Goal: Contribute content: Contribute content

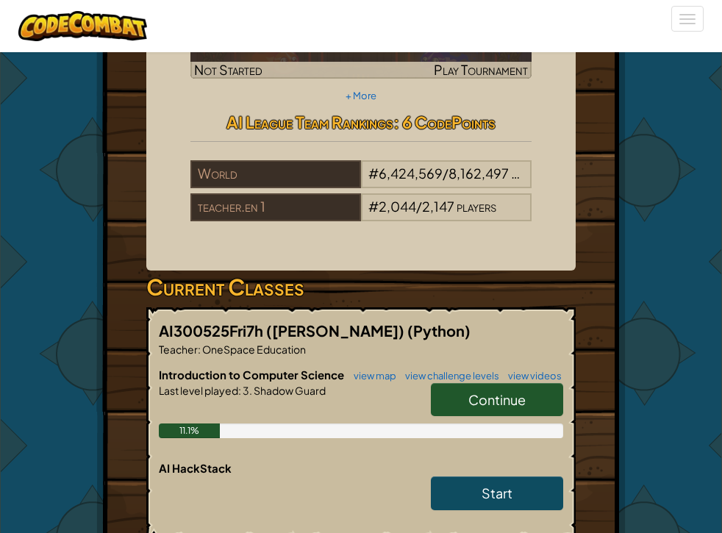
scroll to position [467, 0]
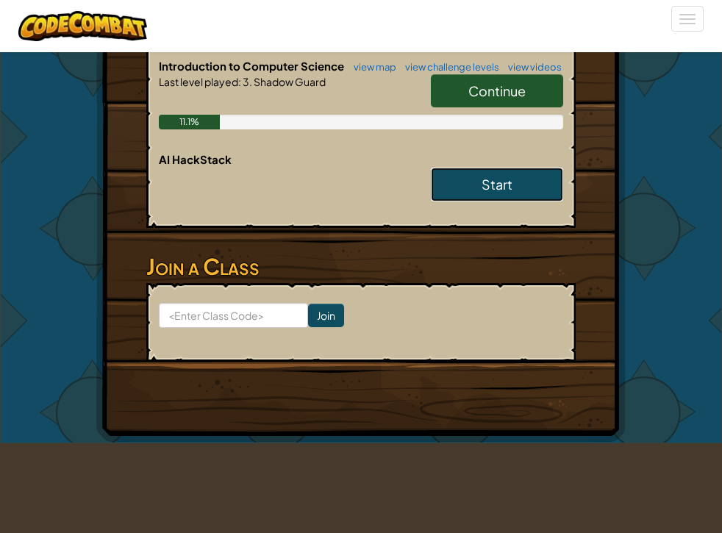
click at [513, 176] on span "Start" at bounding box center [497, 184] width 31 height 17
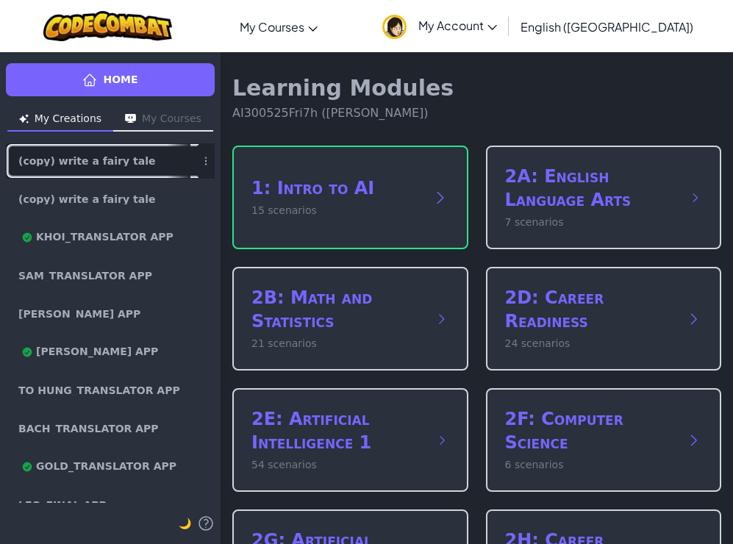
click at [112, 159] on span "(copy) write a fairy tale" at bounding box center [86, 161] width 137 height 10
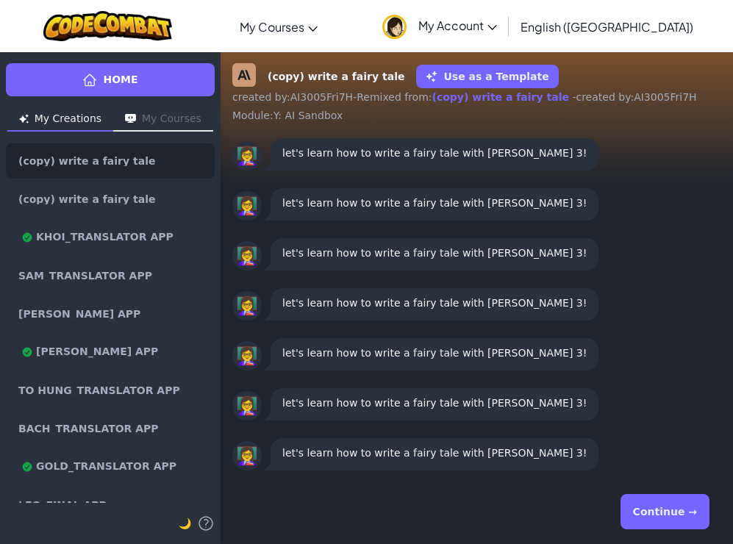
click at [682, 506] on button "Continue →" at bounding box center [665, 511] width 89 height 35
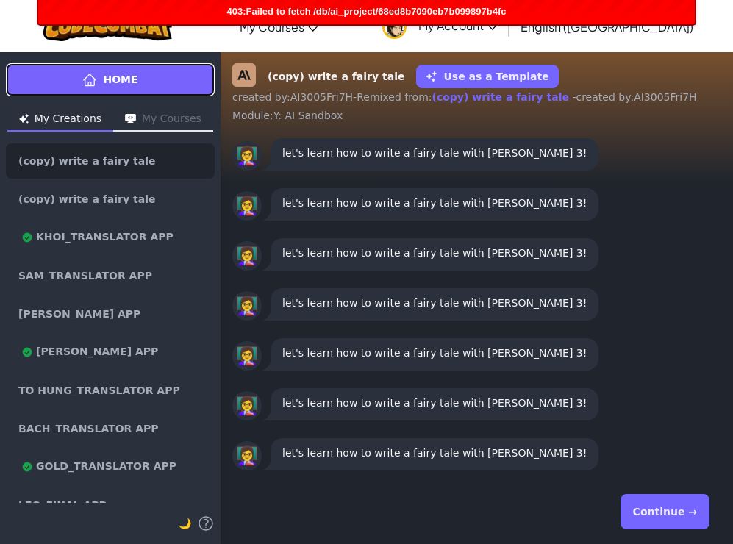
click at [146, 82] on link "Home" at bounding box center [110, 79] width 209 height 33
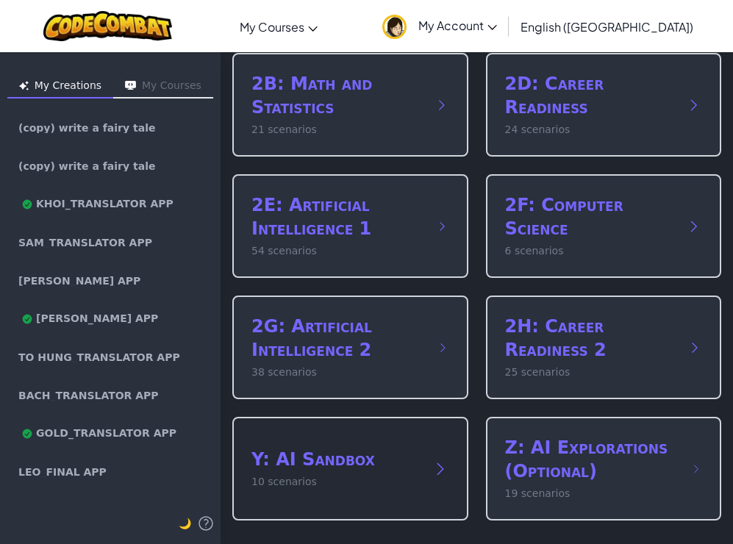
click at [349, 449] on h2 "Y: AI Sandbox" at bounding box center [335, 460] width 168 height 24
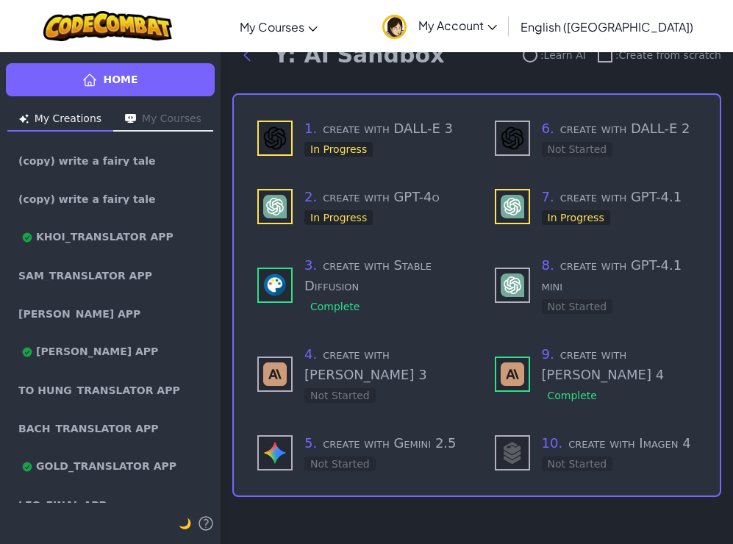
scroll to position [74, 0]
click at [389, 348] on h3 "4 . create with [PERSON_NAME] 3" at bounding box center [381, 364] width 155 height 41
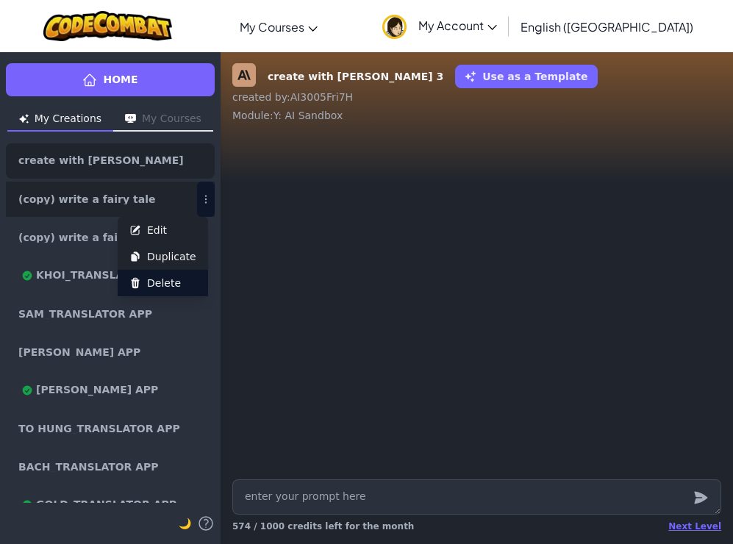
click at [168, 283] on span "Delete" at bounding box center [164, 283] width 34 height 15
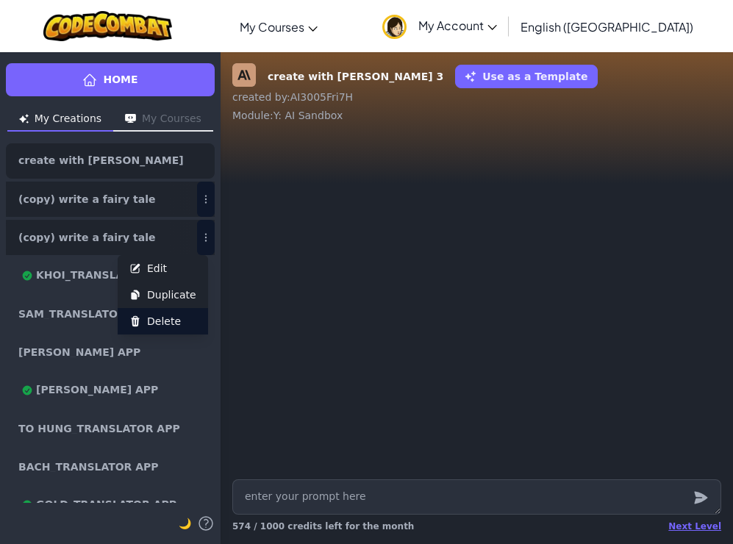
click at [182, 319] on button "Delete" at bounding box center [163, 321] width 90 height 26
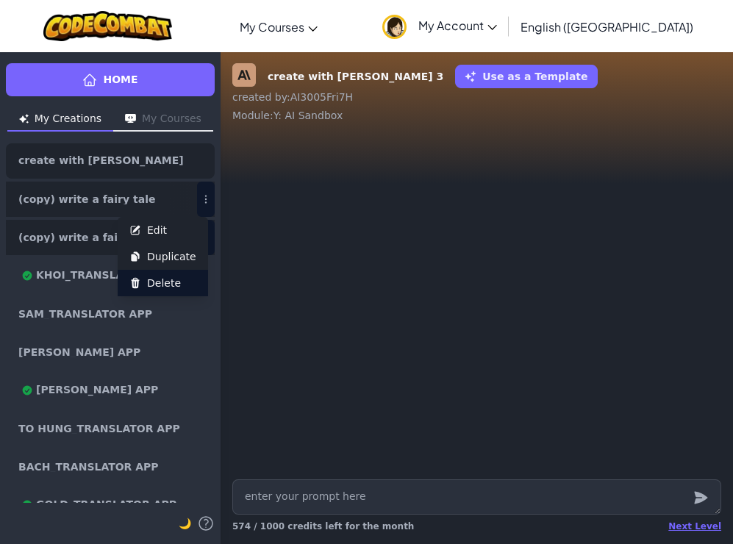
click at [174, 287] on span "Delete" at bounding box center [164, 283] width 34 height 15
click at [324, 180] on div at bounding box center [477, 304] width 513 height 339
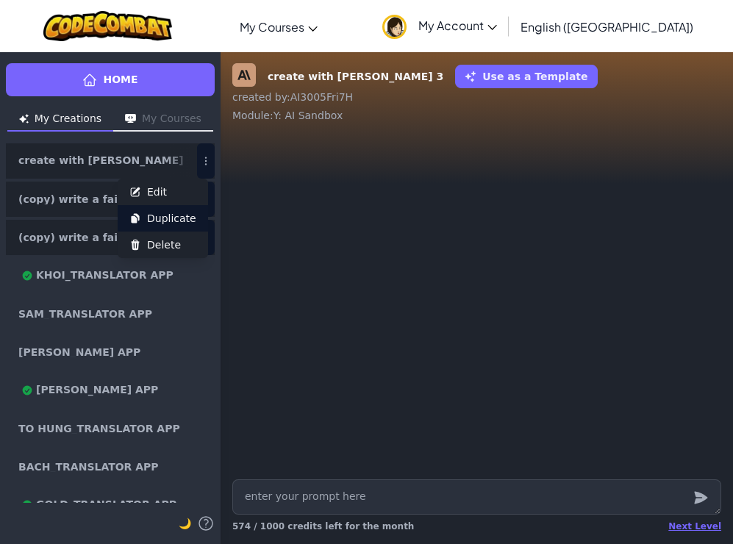
click at [174, 218] on span "Duplicate" at bounding box center [171, 218] width 49 height 15
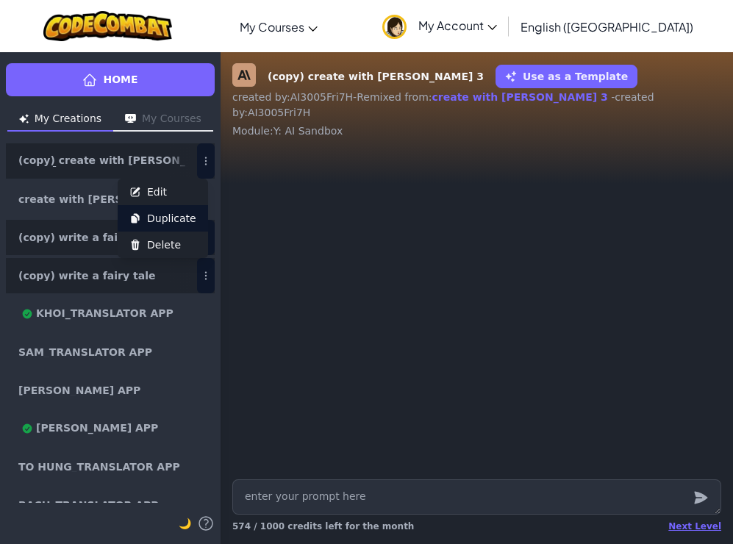
click at [175, 218] on span "Duplicate" at bounding box center [171, 218] width 49 height 15
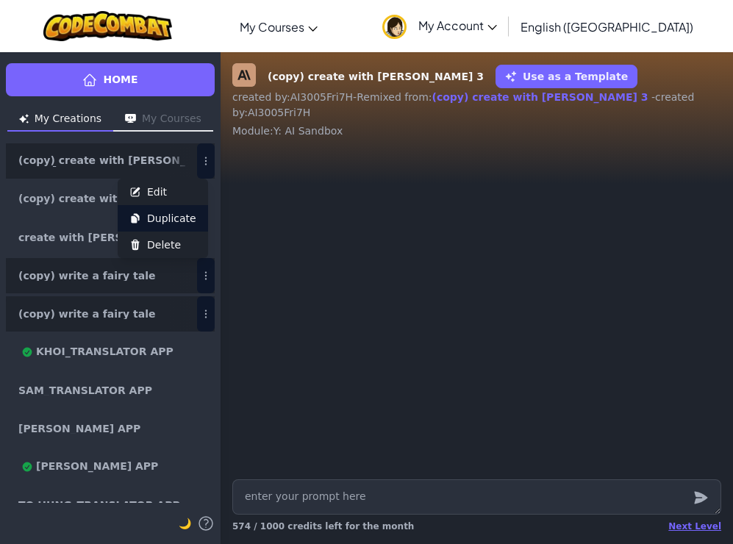
click at [177, 222] on span "Duplicate" at bounding box center [171, 218] width 49 height 15
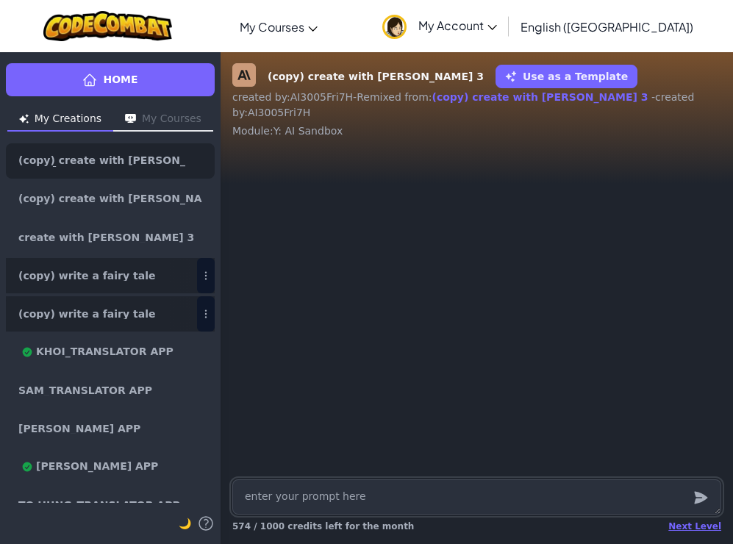
type textarea "x"
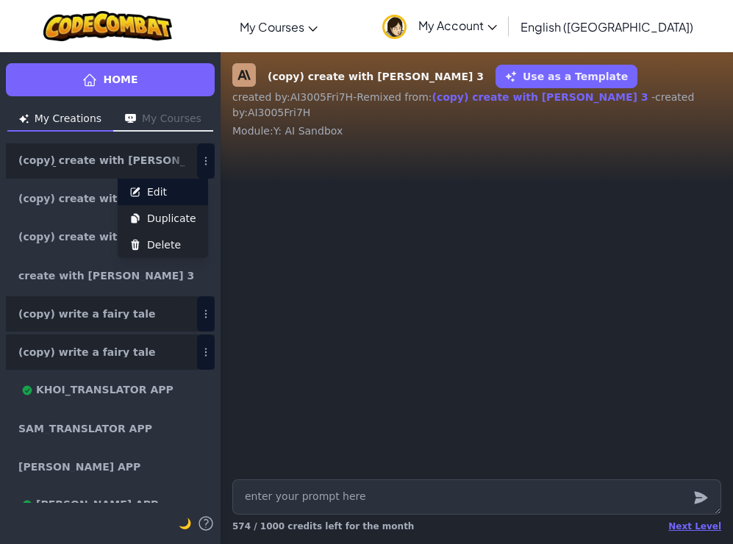
click at [179, 186] on button "Edit" at bounding box center [163, 192] width 90 height 26
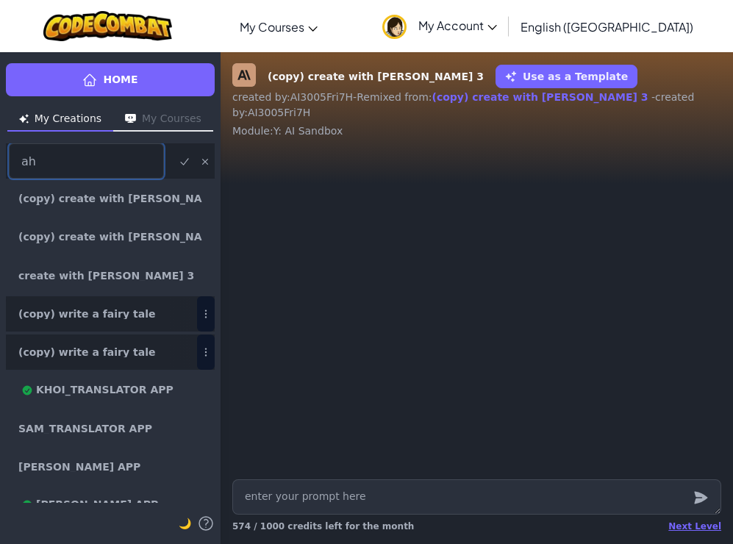
type input "a"
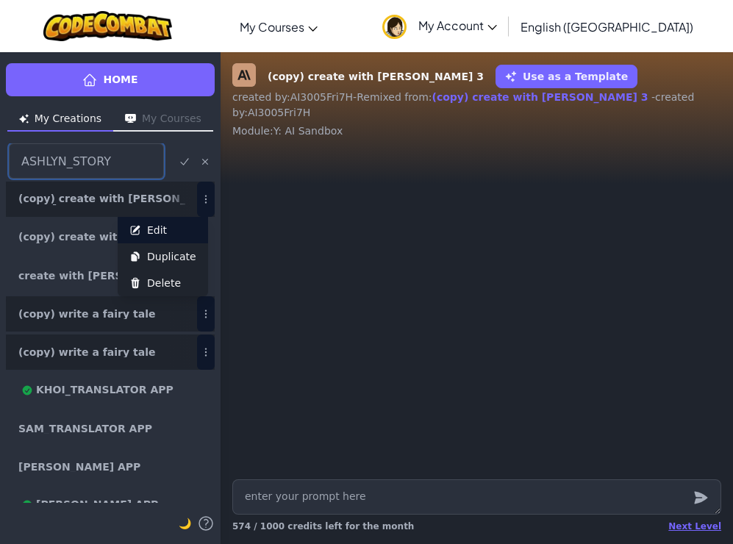
type input "ASHLYN_STORY"
click at [183, 228] on button "Edit" at bounding box center [163, 230] width 90 height 26
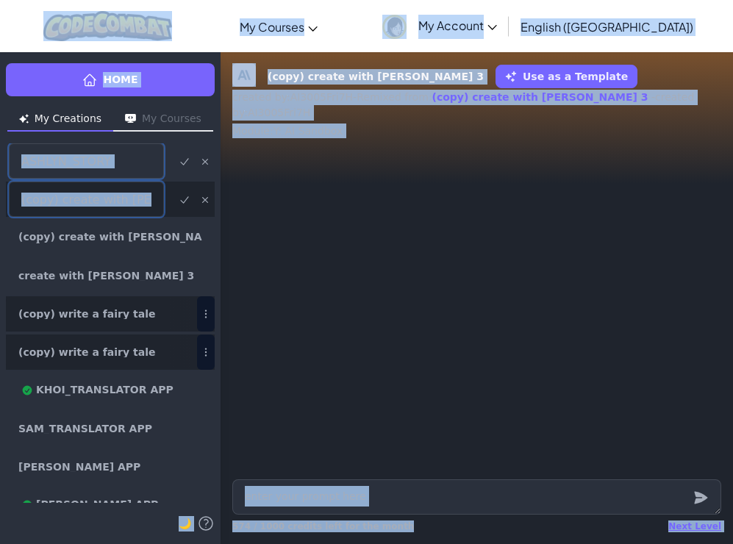
click at [143, 202] on input "(copy) create with [PERSON_NAME] 3" at bounding box center [86, 199] width 155 height 35
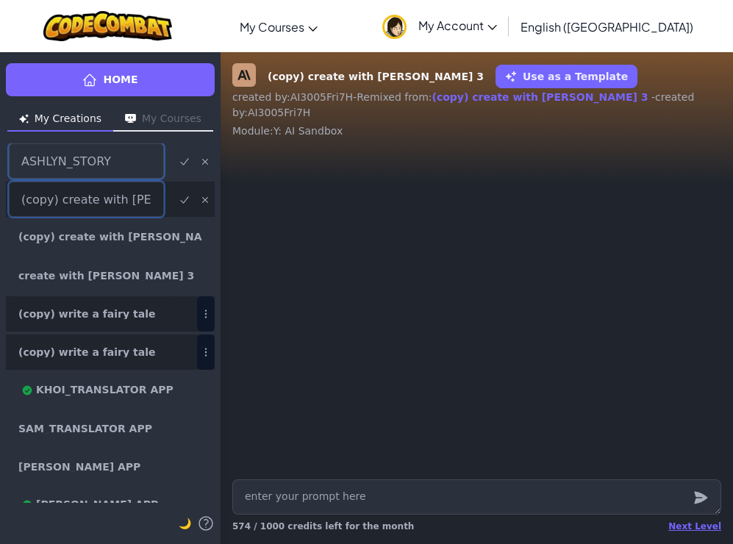
type input "T"
type input "[PERSON_NAME]"
click button "submit" at bounding box center [184, 199] width 19 height 18
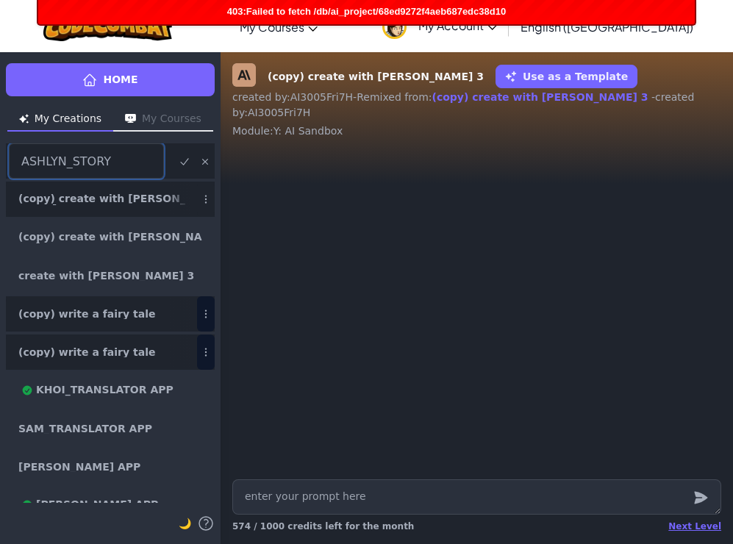
click at [175, 157] on button "submit" at bounding box center [184, 161] width 19 height 18
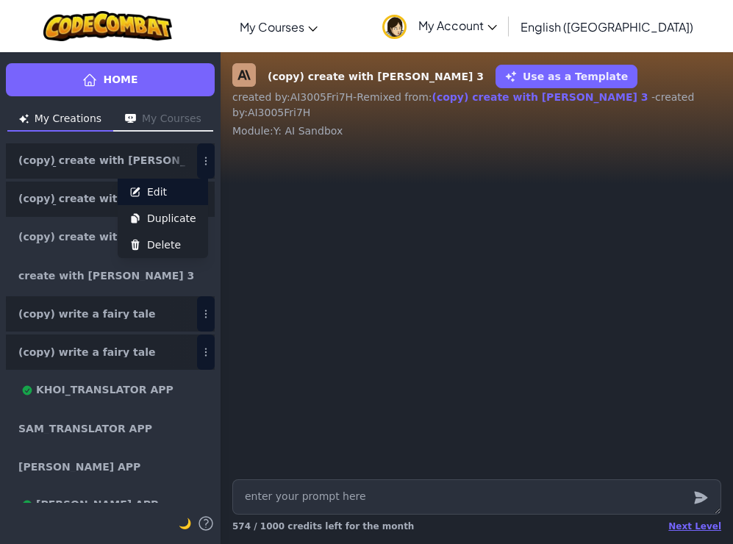
click at [182, 190] on button "Edit" at bounding box center [163, 192] width 90 height 26
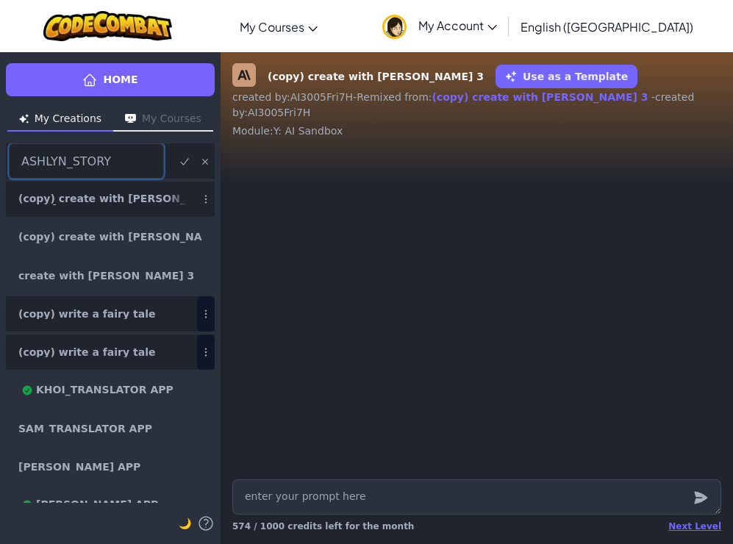
click at [179, 161] on icon "submit" at bounding box center [185, 162] width 12 height 12
click at [398, 502] on textarea at bounding box center [476, 496] width 489 height 35
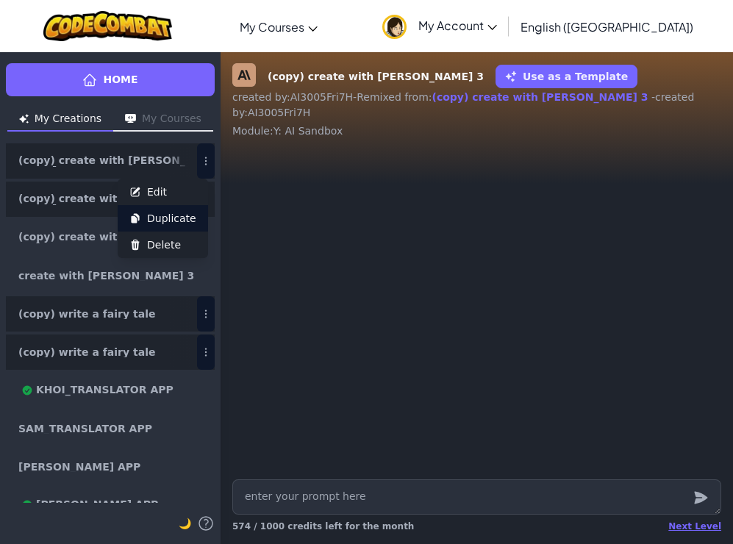
click at [179, 215] on span "Duplicate" at bounding box center [171, 218] width 49 height 15
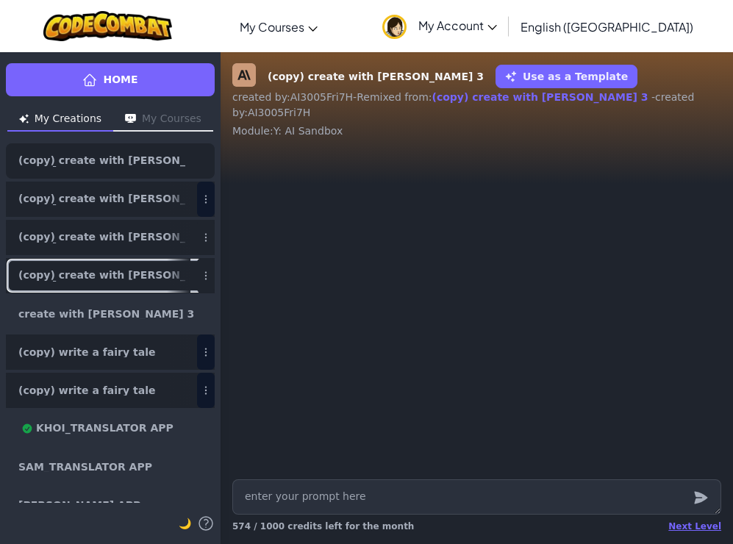
click at [71, 275] on span "(copy) create with [PERSON_NAME] 3" at bounding box center [104, 276] width 172 height 12
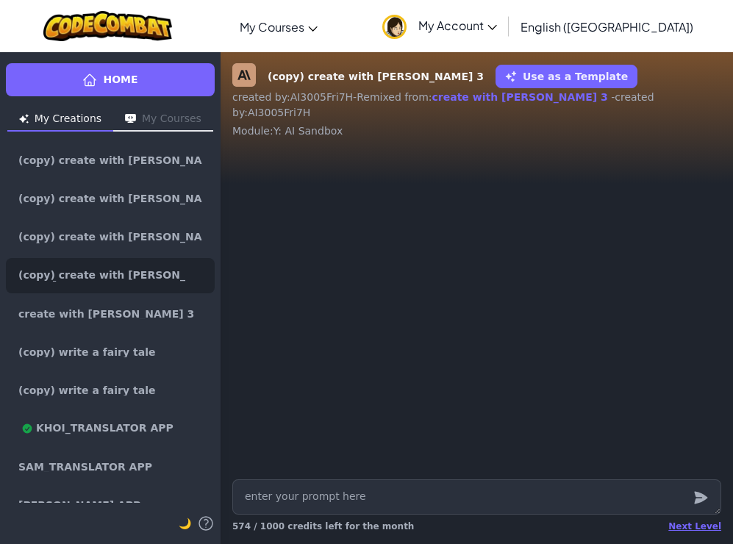
click at [307, 495] on textarea at bounding box center [476, 496] width 489 height 35
type textarea "x"
type textarea "C"
type textarea "x"
type textarea "CA"
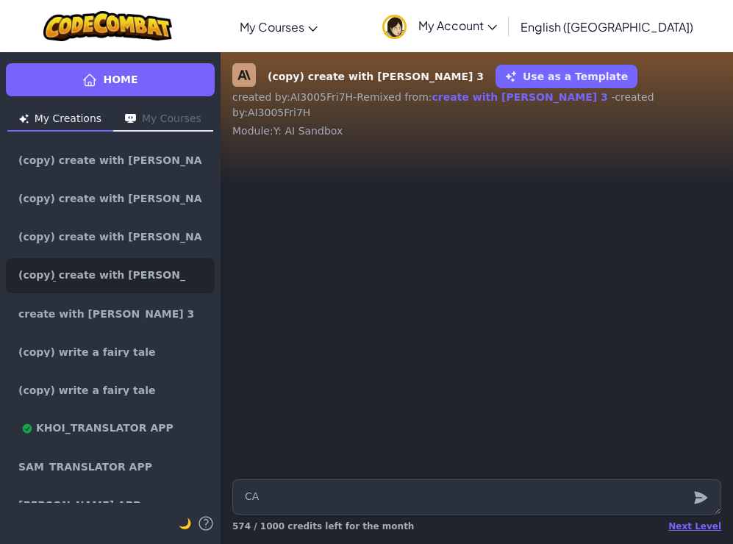
type textarea "x"
type textarea "CAN"
type textarea "x"
type textarea "CAN Y"
type textarea "x"
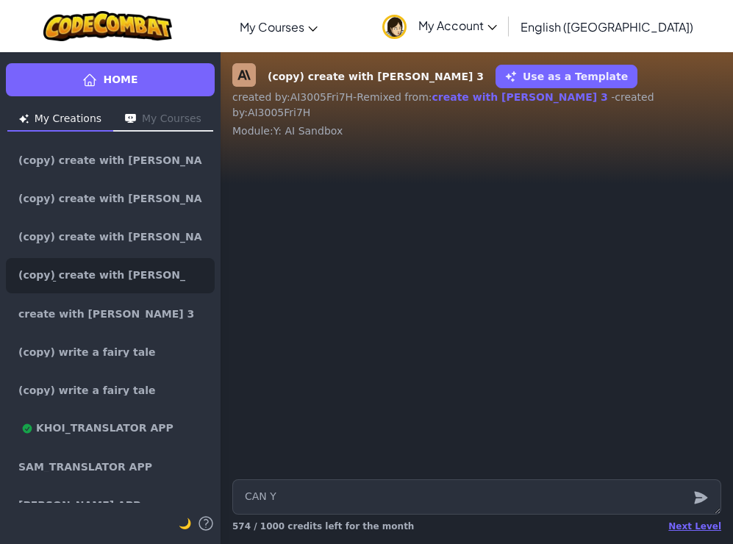
type textarea "CAN YO"
type textarea "x"
type textarea "CAN YOU"
type textarea "x"
type textarea "CAN YOU"
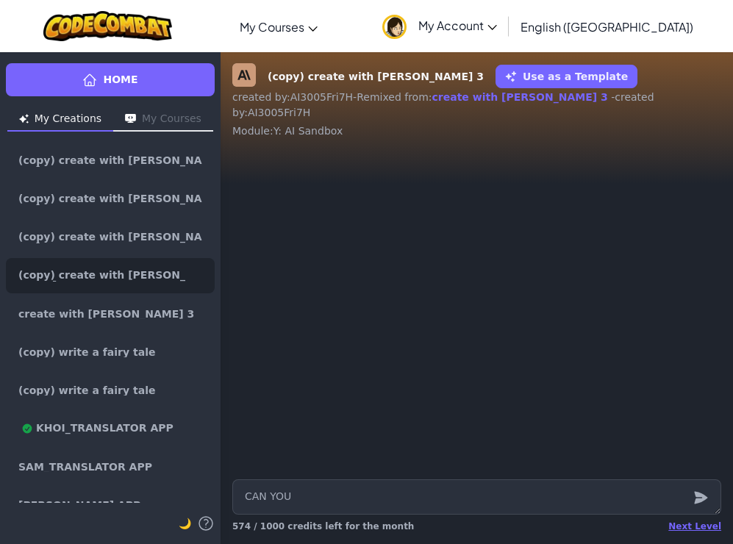
type textarea "x"
type textarea "c"
type textarea "x"
type textarea "ca"
type textarea "x"
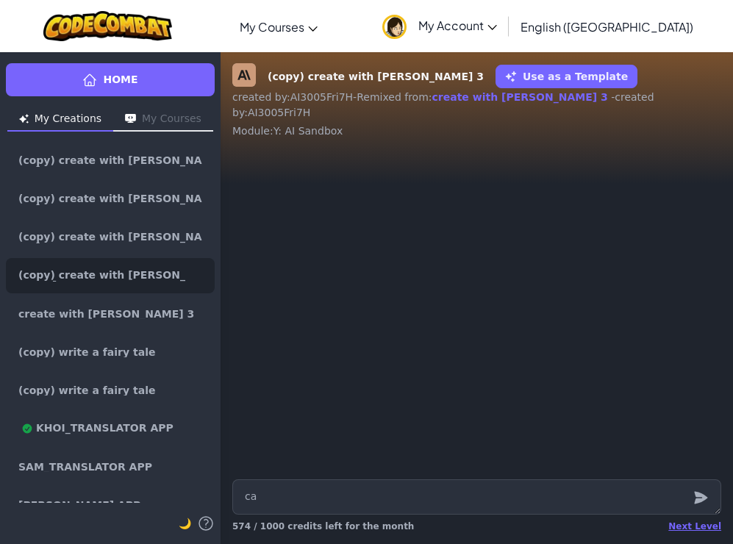
type textarea "can"
type textarea "x"
type textarea "can"
type textarea "x"
type textarea "p"
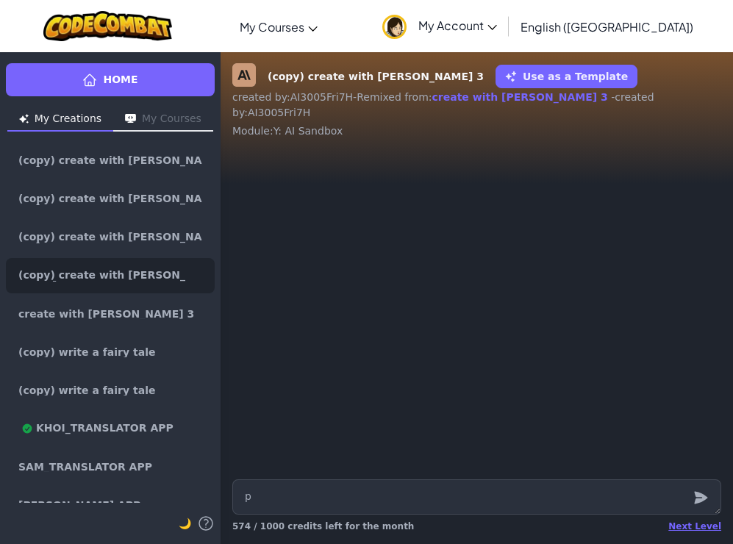
type textarea "x"
type textarea "pl"
type textarea "x"
type textarea "ple"
type textarea "x"
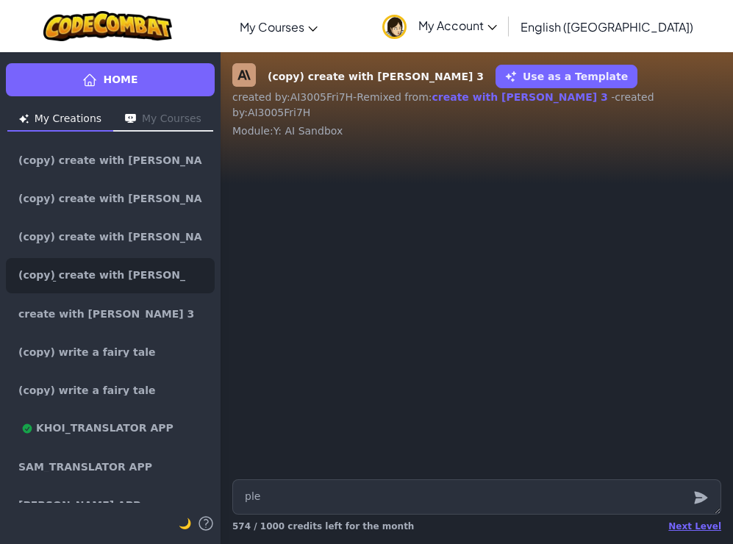
type textarea "plea"
type textarea "x"
type textarea "pleas"
type textarea "x"
type textarea "please"
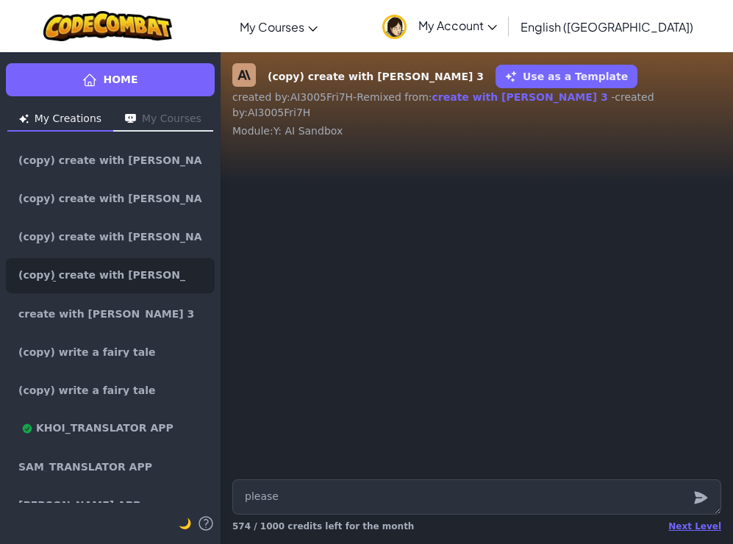
type textarea "x"
type textarea "please"
type textarea "x"
type textarea "please c"
type textarea "x"
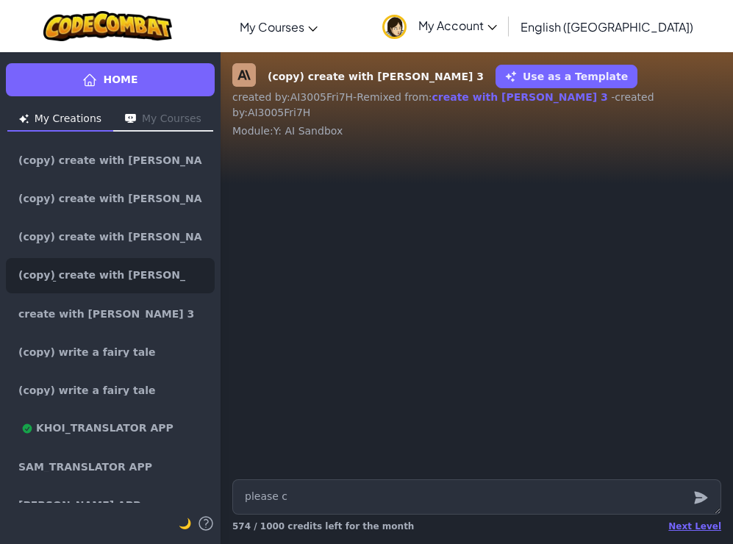
type textarea "please cr"
type textarea "x"
type textarea "please cre"
type textarea "x"
type textarea "please crea"
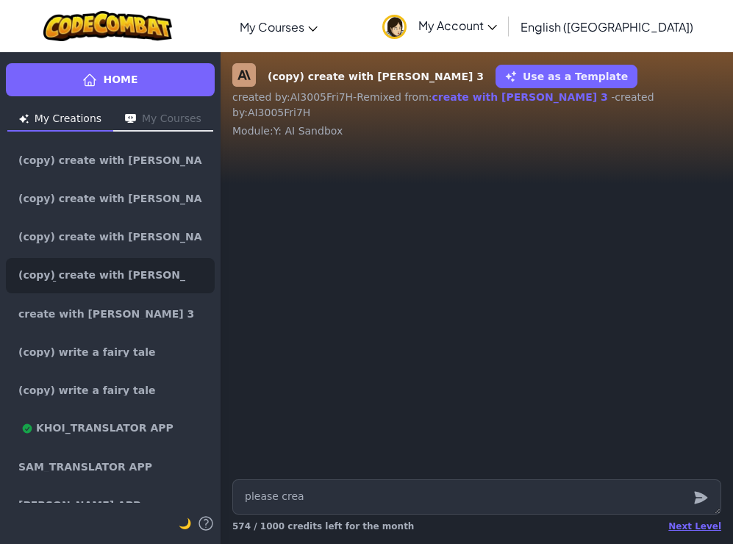
type textarea "x"
type textarea "please create"
type textarea "x"
type textarea "please create"
type textarea "x"
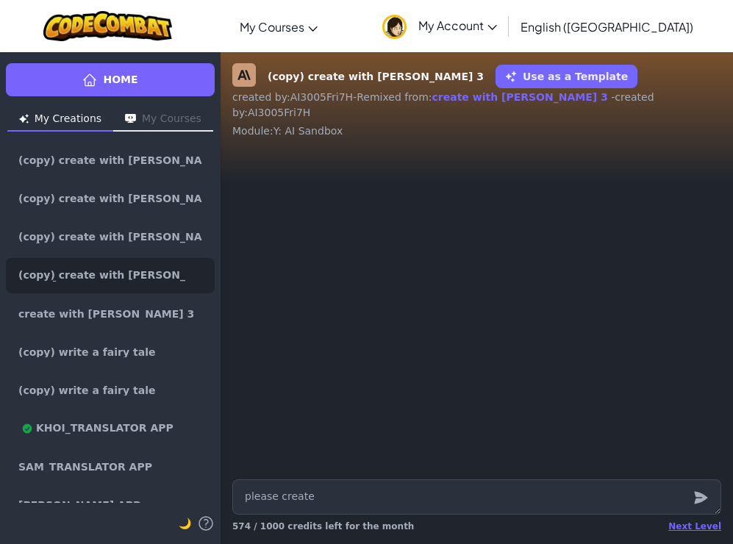
type textarea "please create a"
type textarea "x"
type textarea "please create a s"
type textarea "x"
type textarea "please create a sh"
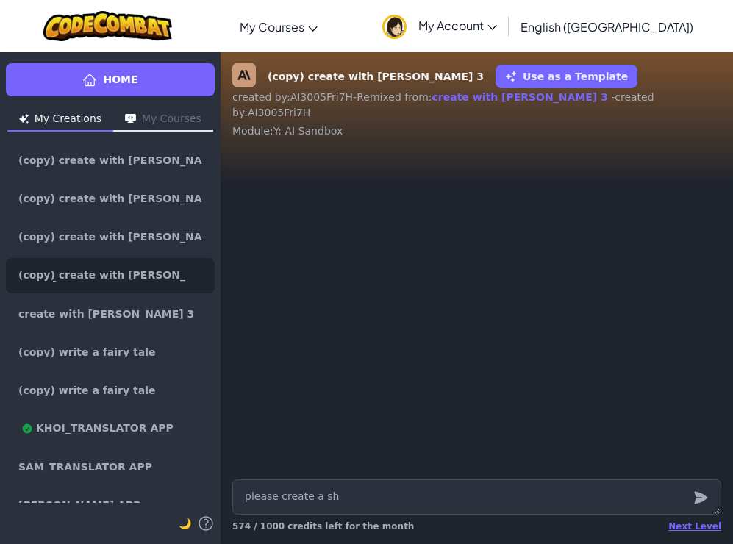
type textarea "x"
type textarea "please create a sho"
type textarea "x"
type textarea "please create a shor"
type textarea "x"
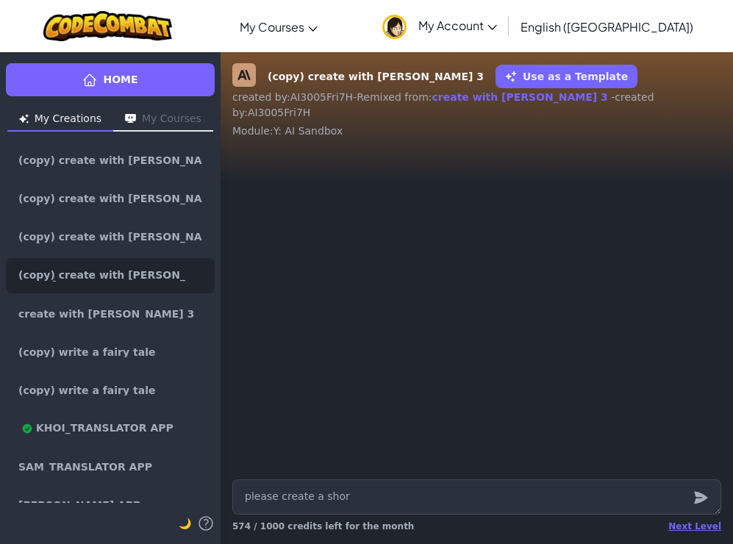
type textarea "please create a short"
type textarea "x"
type textarea "please create a short"
type textarea "x"
type textarea "please create a short f"
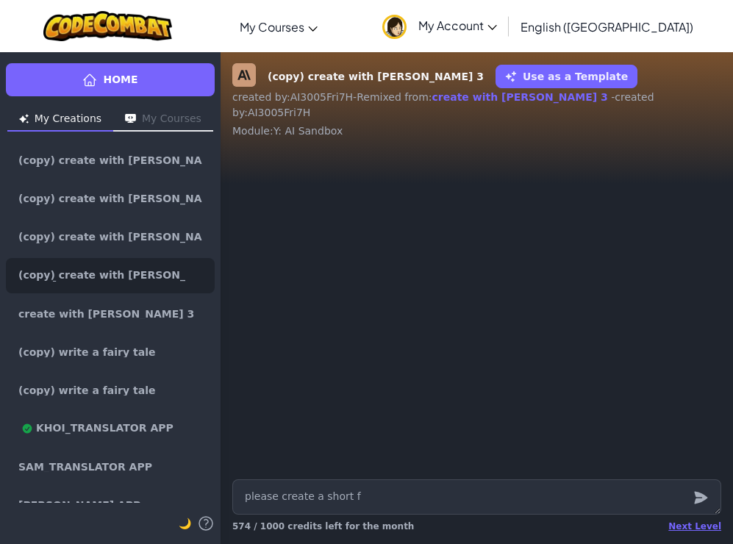
type textarea "x"
type textarea "please create a short fa"
type textarea "x"
type textarea "please create a short fai"
type textarea "x"
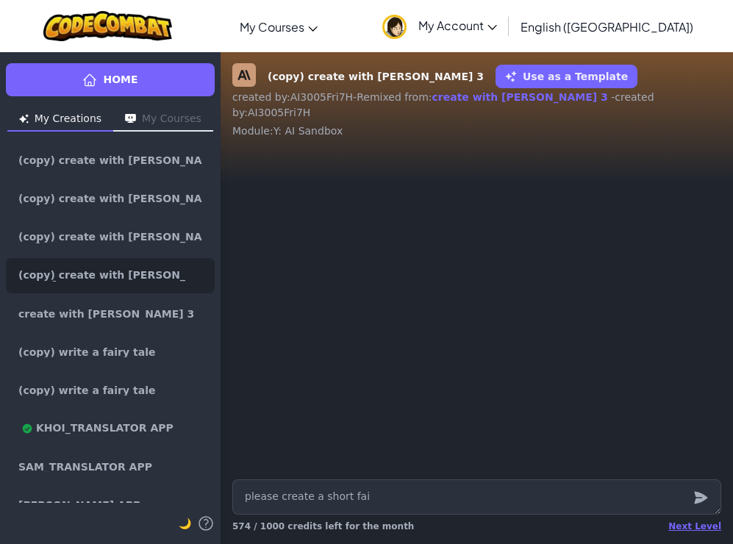
type textarea "please create a short fair"
type textarea "x"
type textarea "please create a short fairy"
type textarea "x"
type textarea "please create a short fairy"
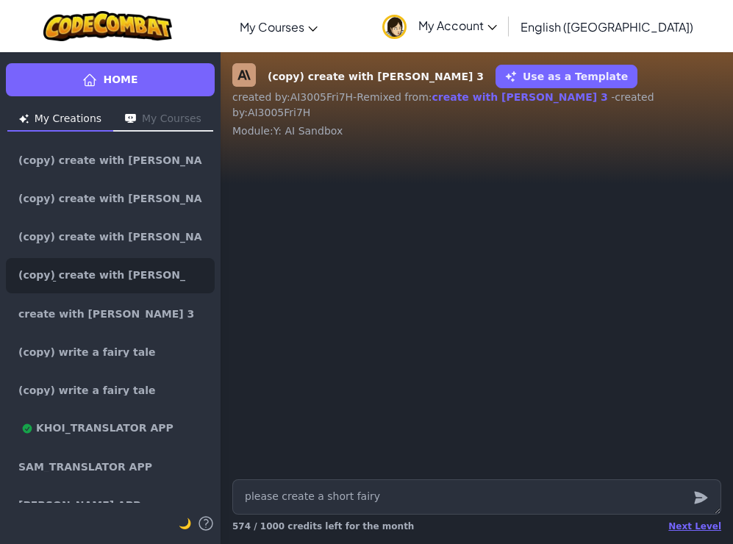
type textarea "x"
type textarea "please create a short fairy t"
type textarea "x"
type textarea "please create a short fairy ta"
type textarea "x"
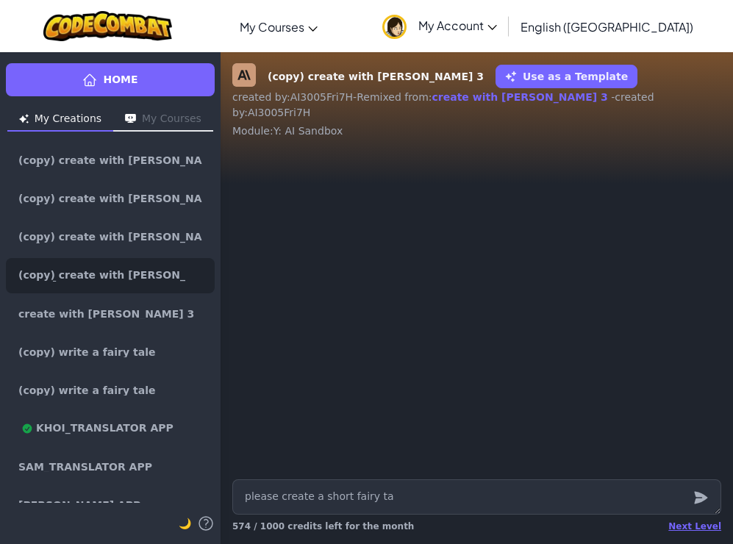
type textarea "please create a short fairy tal"
type textarea "x"
type textarea "please create a short fairy tale"
type textarea "x"
type textarea "please create a short fairy tale"
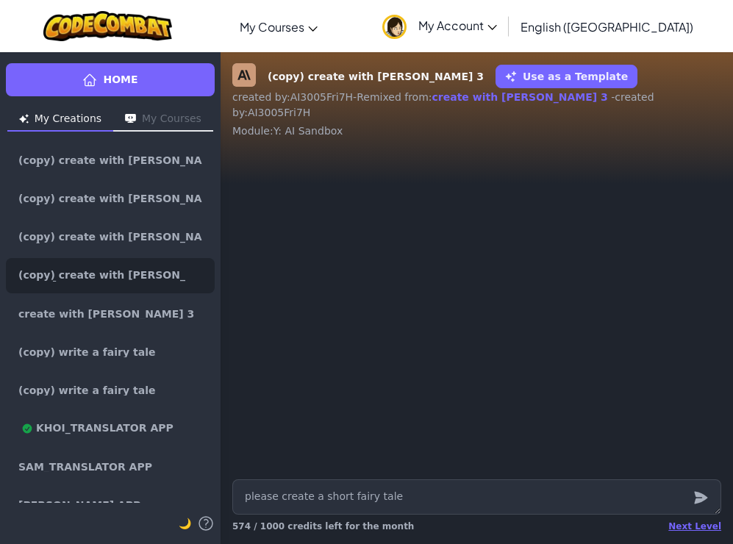
type textarea "x"
type textarea "please create a short fairy tale s"
type textarea "x"
type textarea "please create a short fairy tale"
type textarea "x"
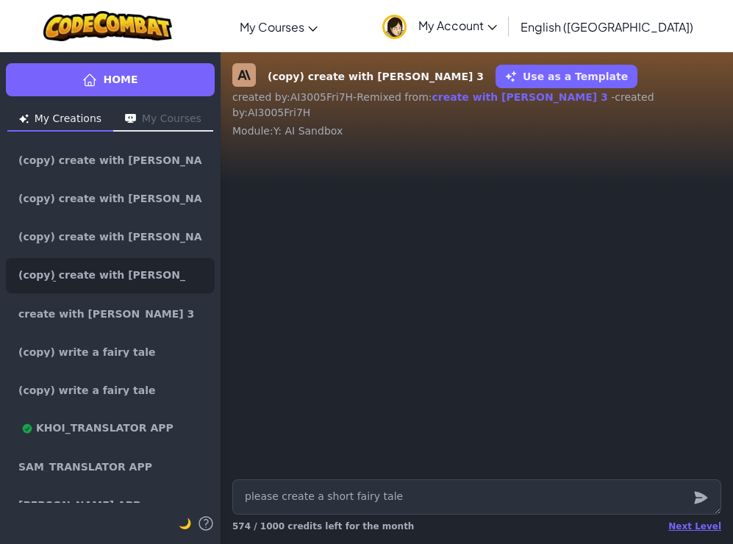
type textarea "please create a short fairy tale s"
type textarea "x"
type textarea "please create a short fairy tale sto"
type textarea "x"
type textarea "please create a short fairy tale stor"
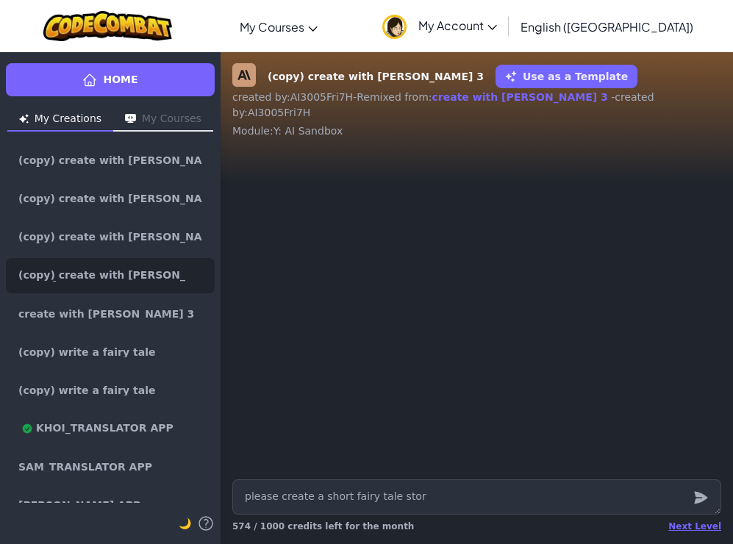
type textarea "x"
type textarea "please create a short fairy tale story"
type textarea "x"
type textarea "please create a short fairy tale story"
type textarea "x"
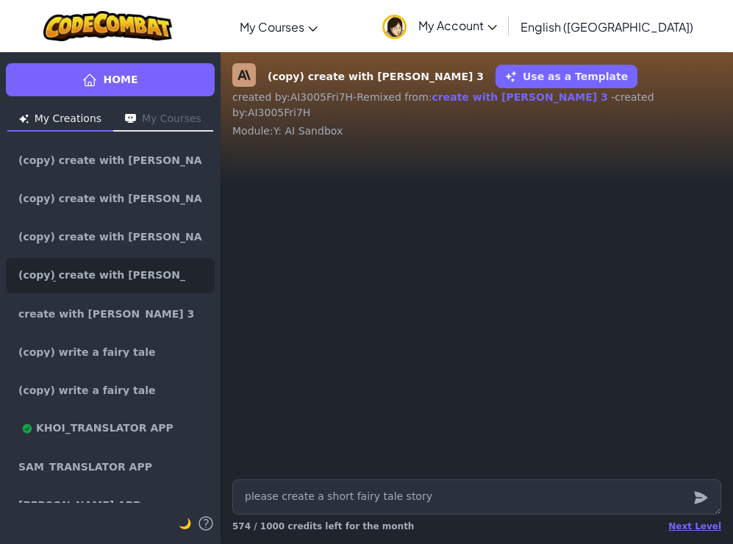
type textarea "please create a short fairy tale story a"
type textarea "x"
type textarea "please create a short fairy tale story ab"
type textarea "x"
type textarea "please create a short fairy tale story abo"
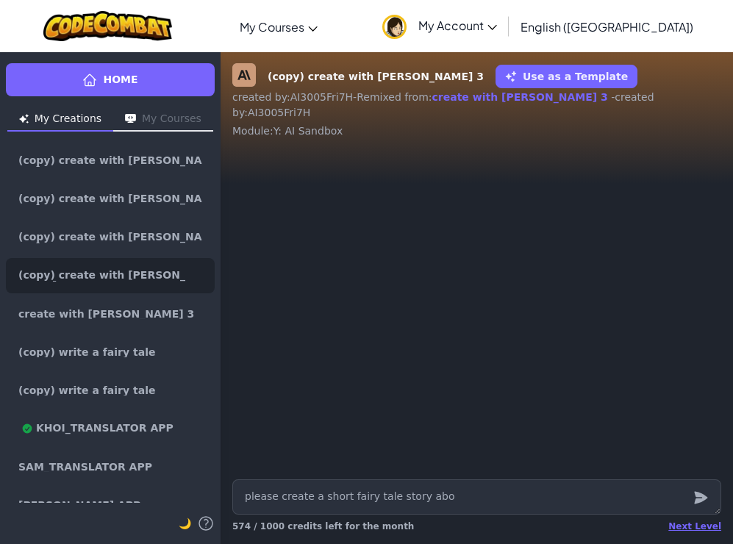
type textarea "x"
type textarea "please create a short fairy tale story abou"
type textarea "x"
type textarea "please create a short fairy tale story abour"
type textarea "x"
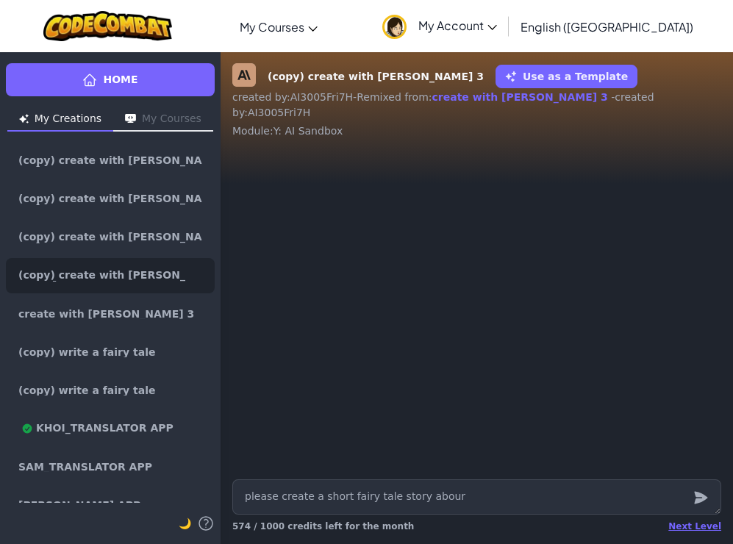
type textarea "please create a short fairy tale story abour"
type textarea "x"
type textarea "please create a short fairy tale story abour a"
type textarea "x"
type textarea "please create a short fairy tale story abour"
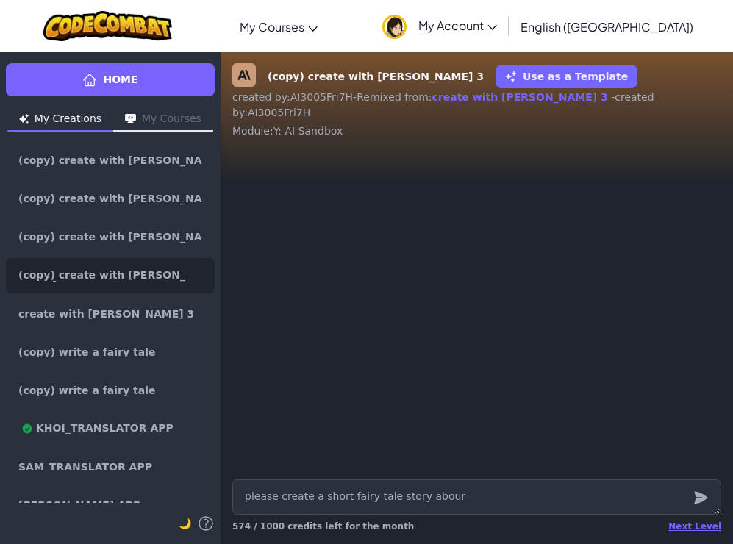
type textarea "x"
type textarea "please create a short fairy tale story abour"
type textarea "x"
type textarea "please create a short fairy tale story abou"
type textarea "x"
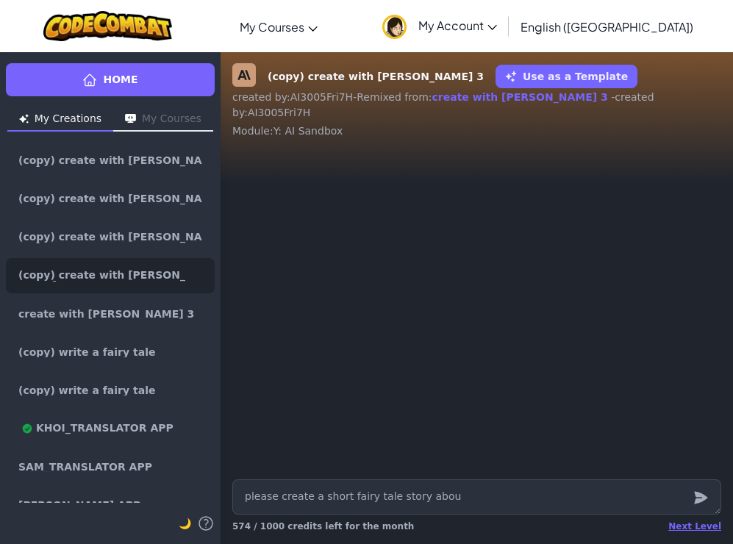
type textarea "please create a short fairy tale story about"
type textarea "x"
type textarea "please create a short fairy tale story about"
type textarea "x"
type textarea "please create a short fairy tale story about a"
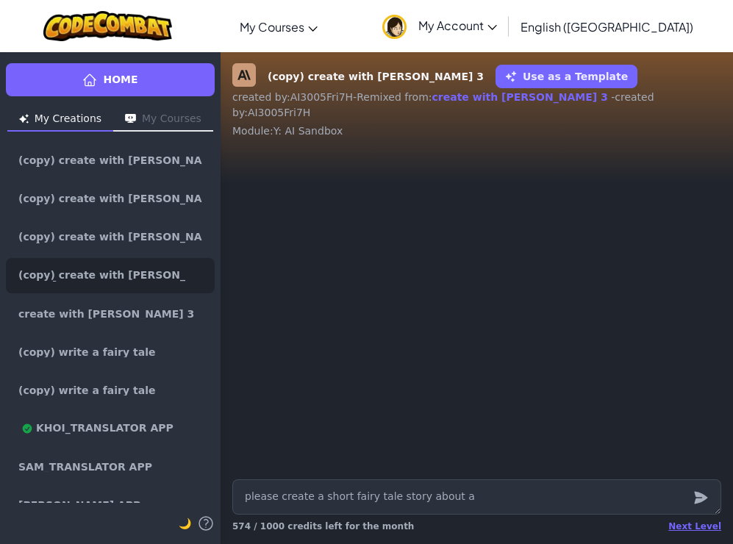
type textarea "x"
type textarea "please create a short fairy tale story about a"
type textarea "x"
type textarea "please create a short fairy tale story about a g"
type textarea "x"
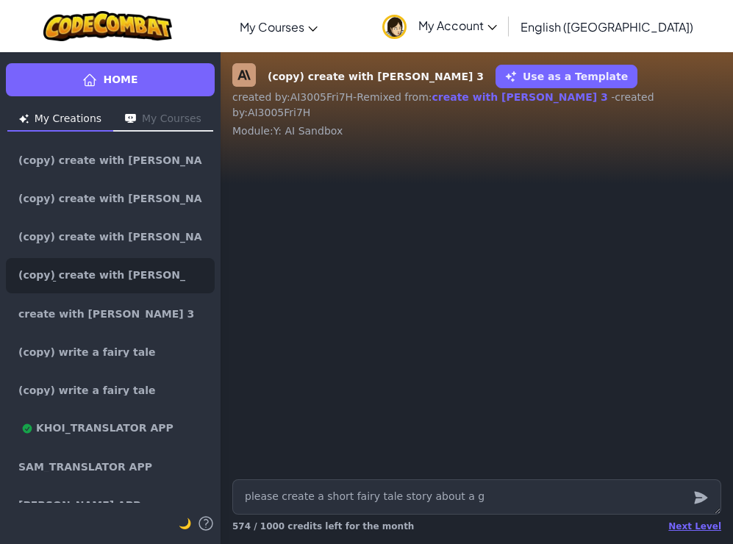
type textarea "please create a short fairy tale story about a gi"
type textarea "x"
type textarea "please create a short fairy tale story about a gir"
type textarea "x"
type textarea "please create a short fairy tale story about a girl"
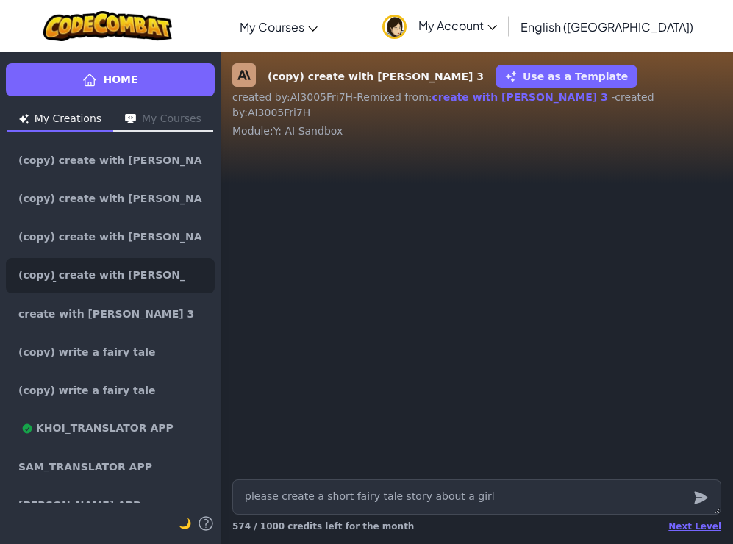
type textarea "x"
type textarea "please create a short fairy tale story about a girl"
type textarea "x"
type textarea "please create a short fairy tale story about a girl w"
type textarea "x"
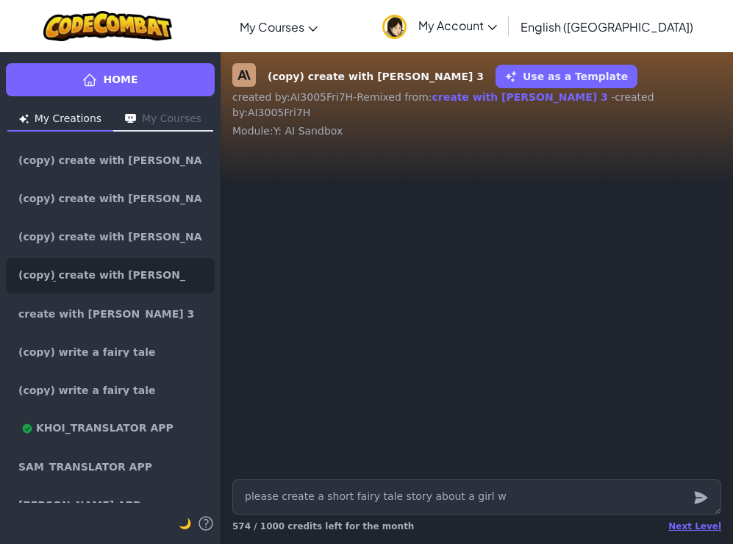
type textarea "please create a short fairy tale story about a girl wi"
type textarea "x"
type textarea "please create a short fairy tale story about a girl wit"
type textarea "x"
type textarea "please create a short fairy tale story about a girl with"
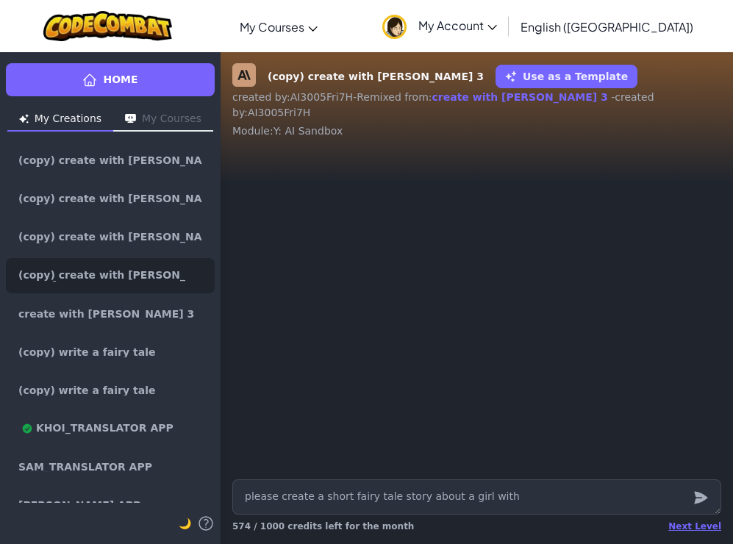
type textarea "x"
type textarea "please create a short fairy tale story about a girl with"
type textarea "x"
type textarea "please create a short fairy tale story about a girl with a"
type textarea "x"
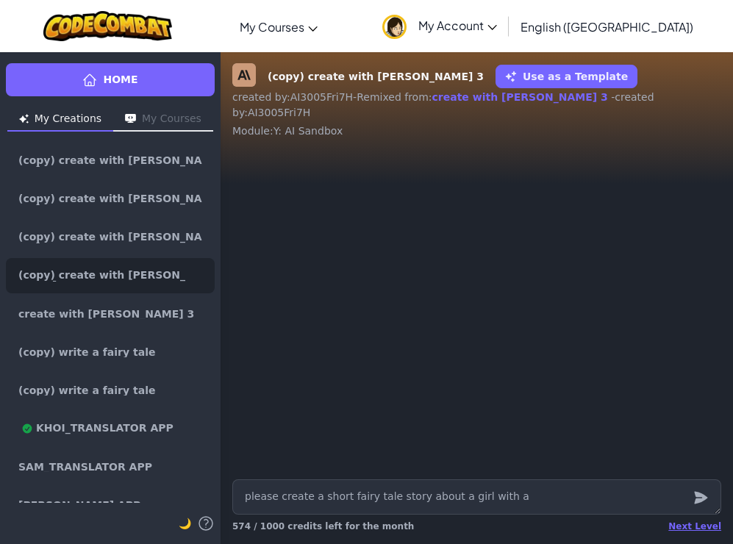
type textarea "please create a short fairy tale story about a girl with a"
type textarea "x"
type textarea "please create a short fairy tale story about a girl with a l"
type textarea "x"
type textarea "please create a short fairy tale story about a girl with a"
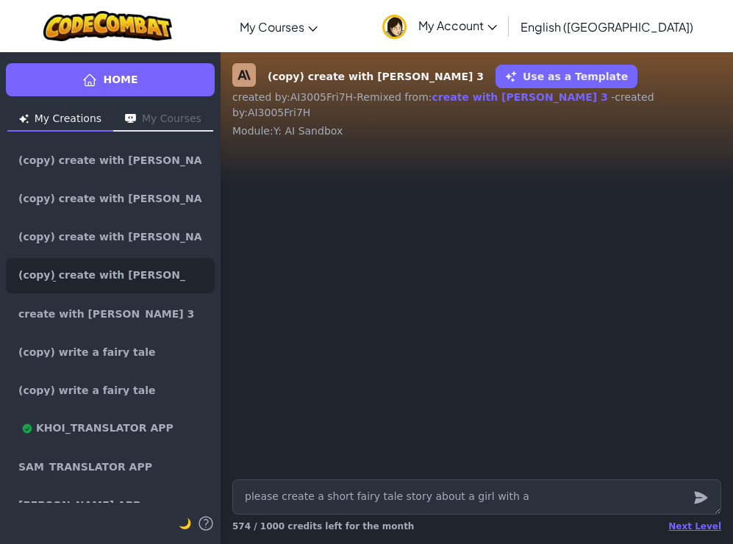
type textarea "x"
type textarea "please create a short fairy tale story about a girl with a"
type textarea "x"
type textarea "please create a short fairy tale story about a girl with"
type textarea "x"
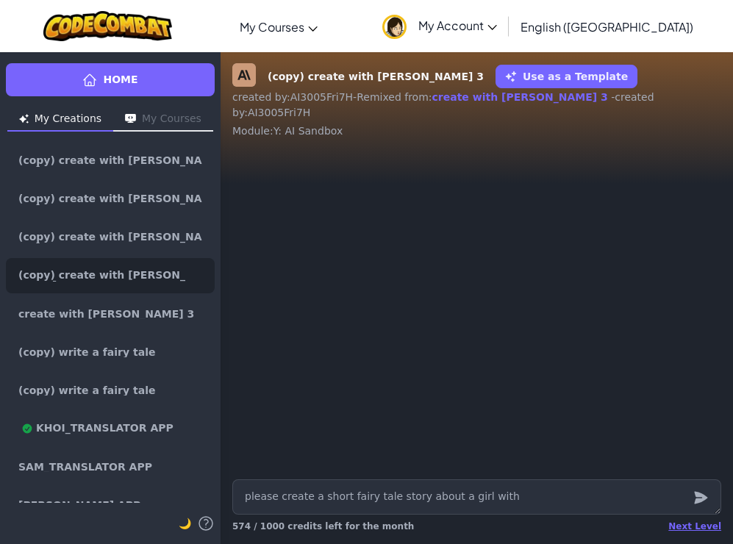
type textarea "please create a short fairy tale story about a girl with b"
type textarea "x"
type textarea "please create a short fairy tale story about a girl with [PERSON_NAME]"
type textarea "x"
type textarea "please create a short fairy tale story about a girl with bunc"
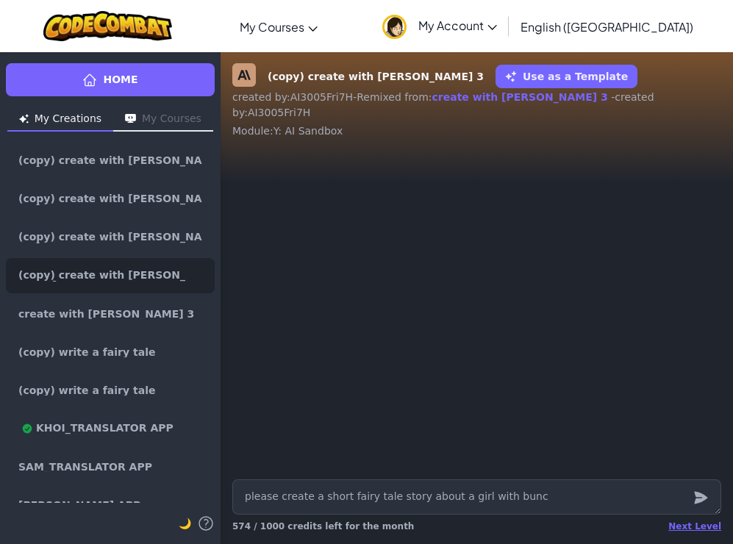
type textarea "x"
type textarea "please create a short fairy tale story about a girl with bunch"
type textarea "x"
type textarea "please create a short fairy tale story about a girl with bunch"
type textarea "x"
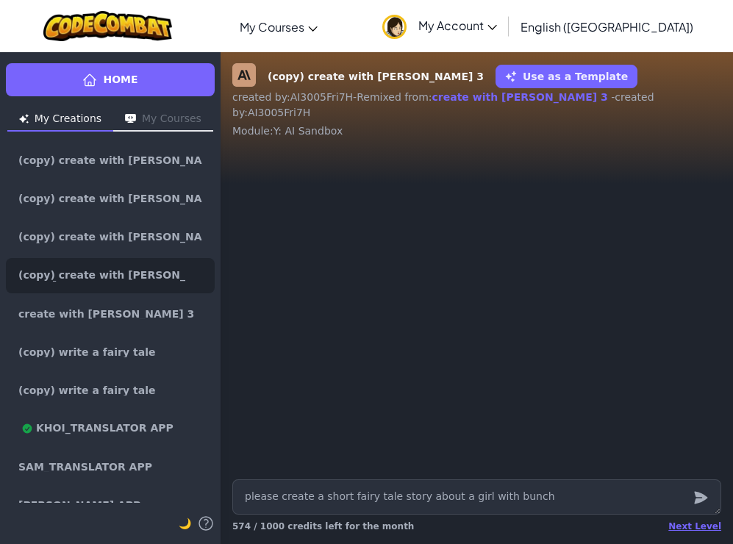
type textarea "please create a short fairy tale story about a girl with bunch o"
type textarea "x"
type textarea "please create a short fairy tale story about a girl with bunch of"
type textarea "x"
type textarea "please create a short fairy tale story about a girl with bunch of"
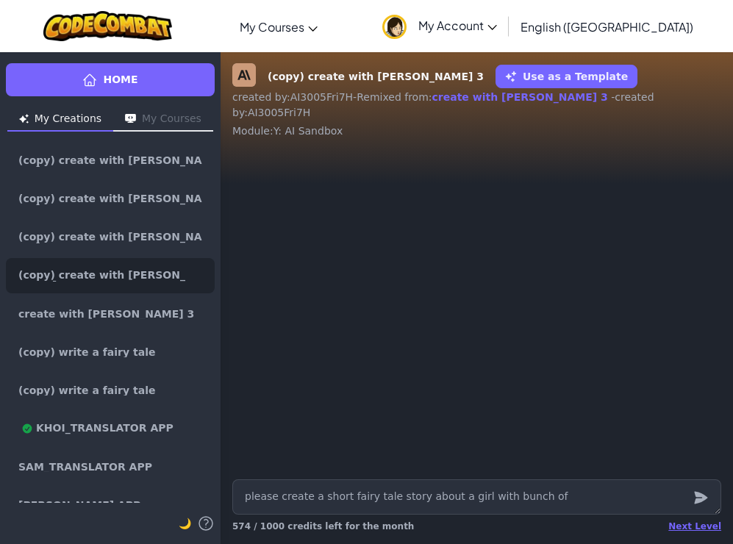
type textarea "x"
type textarea "please create a short fairy tale story about a girl with bunch of f"
type textarea "x"
type textarea "please create a short fairy tale story about a girl with bunch of fri"
type textarea "x"
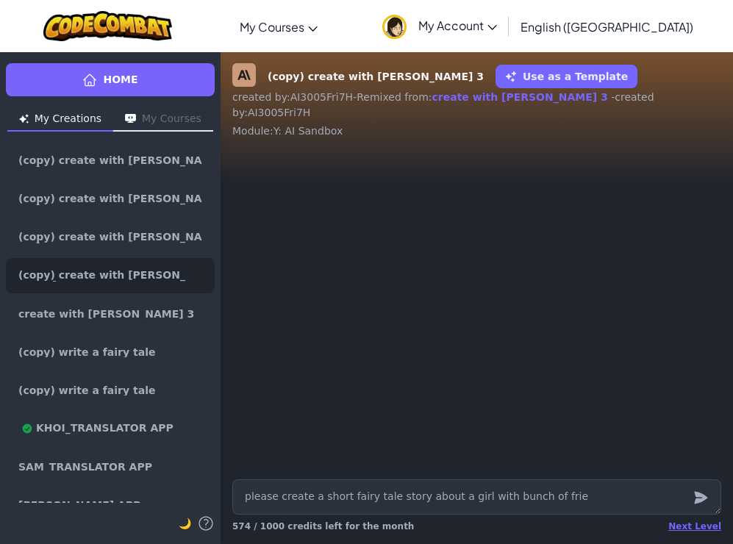
type textarea "please create a short fairy tale story about a girl with bunch of frien"
type textarea "x"
type textarea "please create a short fairy tale story about a girl with bunch of friend"
type textarea "x"
type textarea "please create a short fairy tale story about a girl with bunch of friends"
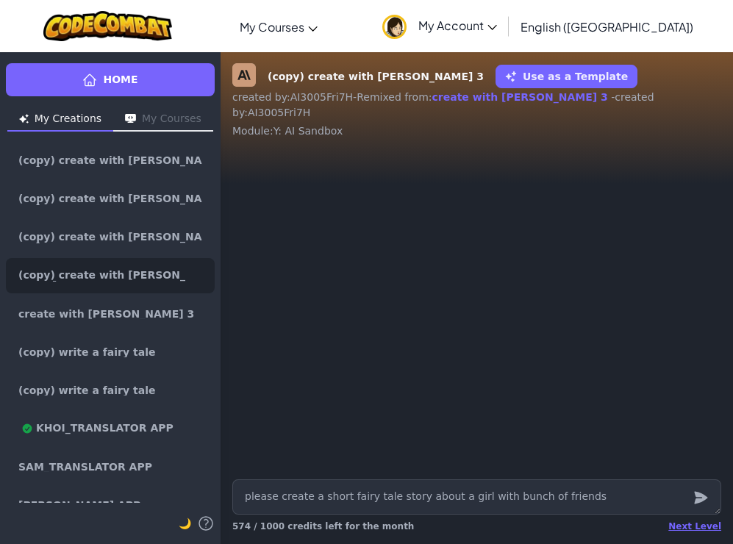
type textarea "x"
type textarea "please create a short fairy tale story about a girl with bunch of friends"
type textarea "x"
type textarea "please create a short fairy tale story about a girl with bunch of friends b"
type textarea "x"
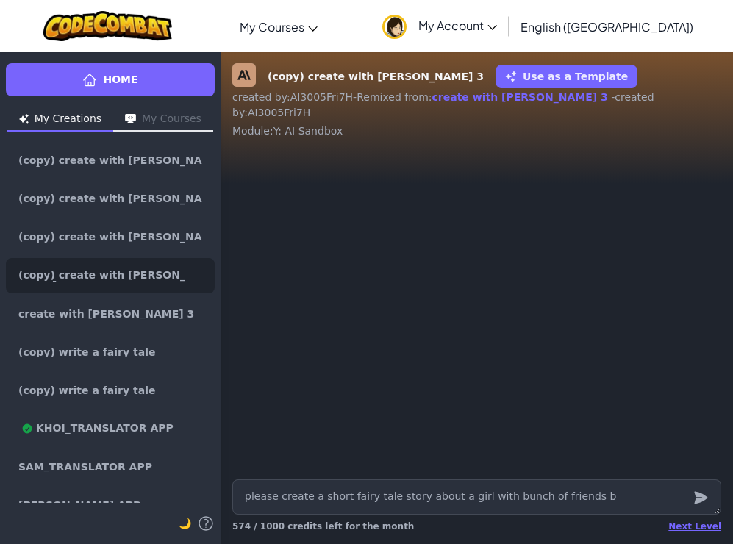
type textarea "please create a short fairy tale story about a girl with bunch of friends [PERS…"
type textarea "x"
type textarea "please create a short fairy tale story about a girl with bunch of friends but"
type textarea "x"
type textarea "please create a short fairy tale story about a girl with bunch of friends but"
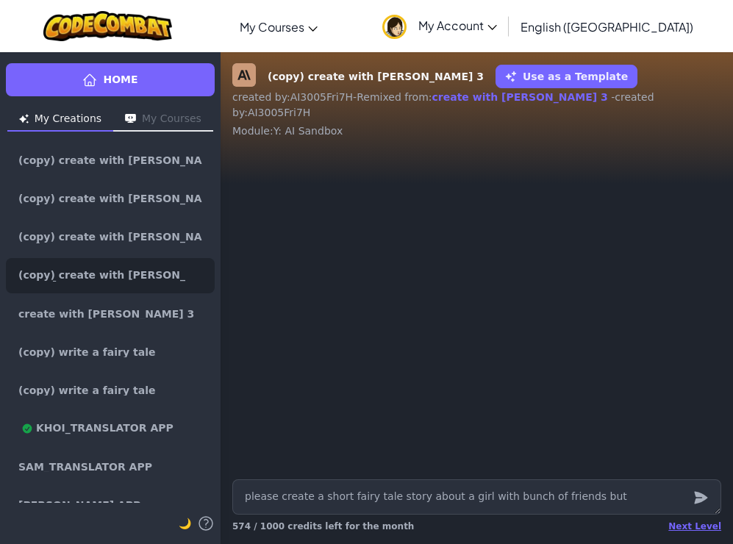
type textarea "x"
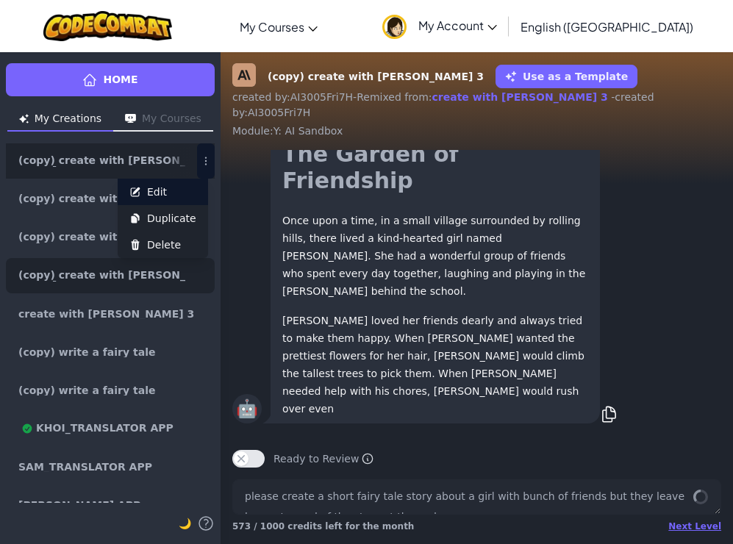
click at [188, 197] on button "Edit" at bounding box center [163, 192] width 90 height 26
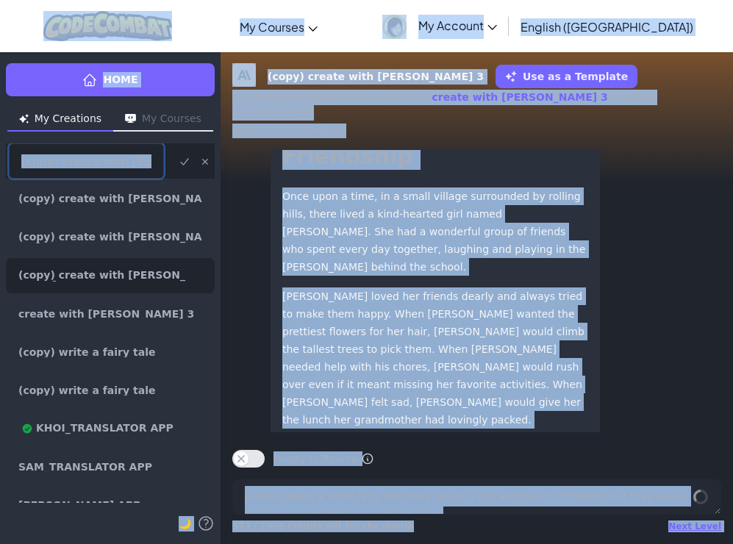
scroll to position [-175, 0]
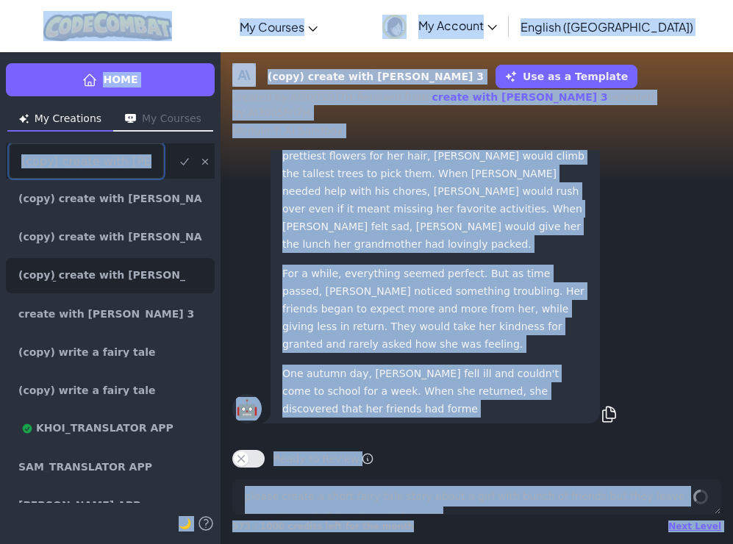
click at [136, 167] on input "(copy) create with [PERSON_NAME] 3" at bounding box center [86, 160] width 155 height 35
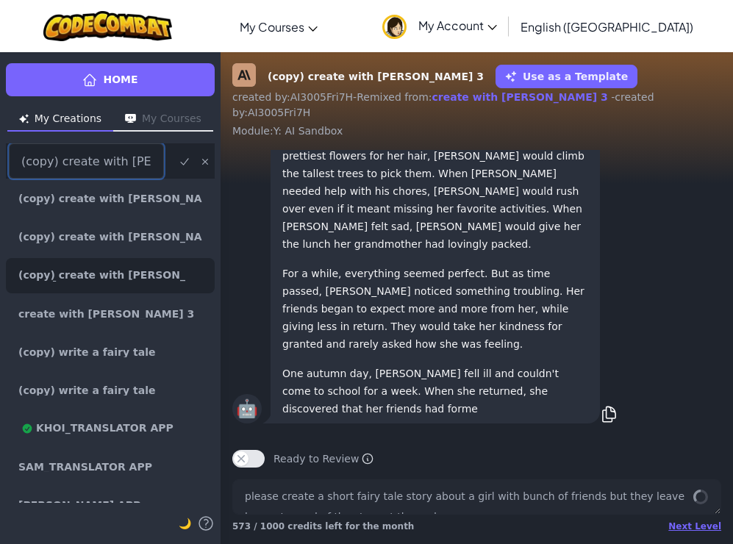
scroll to position [0, 0]
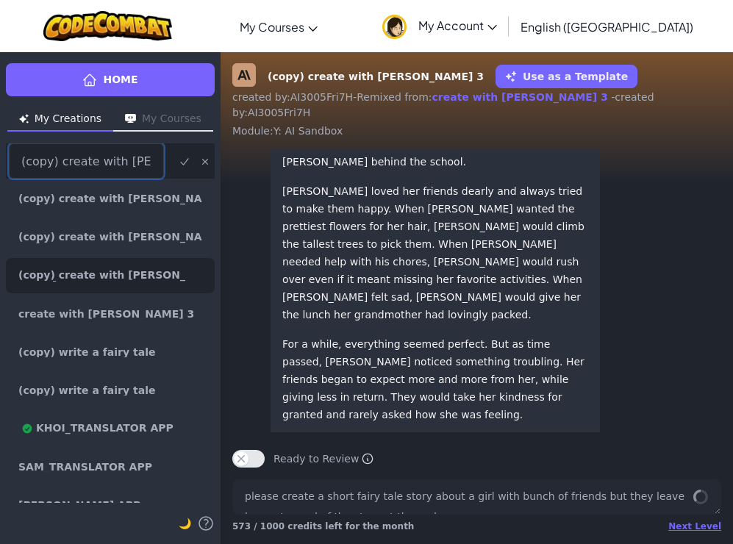
click at [136, 167] on input "(copy) create with [PERSON_NAME] 3" at bounding box center [86, 160] width 155 height 35
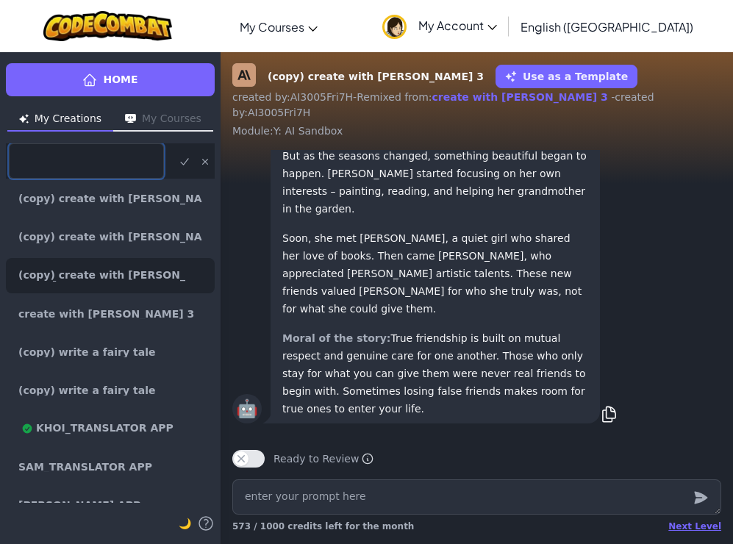
click at [84, 164] on input at bounding box center [86, 160] width 155 height 35
click button "submit" at bounding box center [184, 161] width 19 height 18
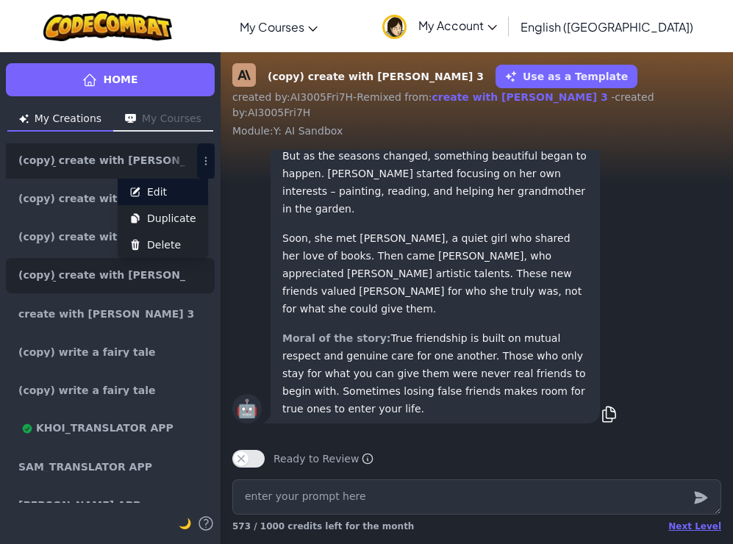
click at [176, 190] on button "Edit" at bounding box center [163, 192] width 90 height 26
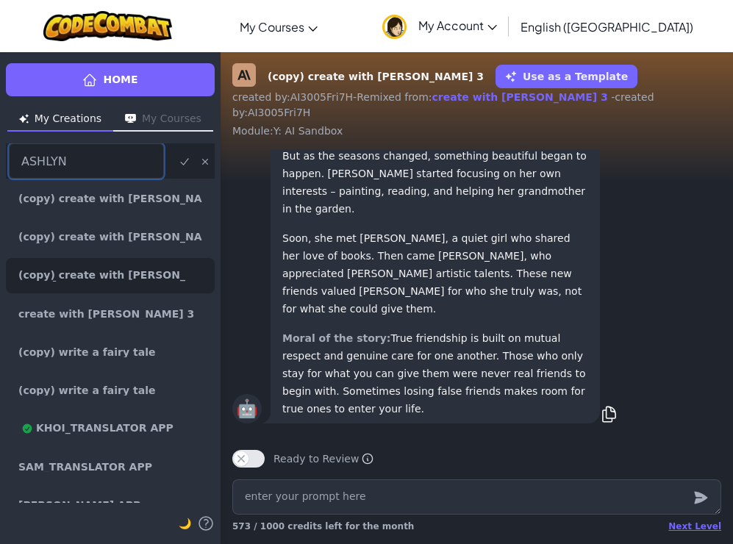
click at [179, 158] on icon "submit" at bounding box center [185, 162] width 12 height 12
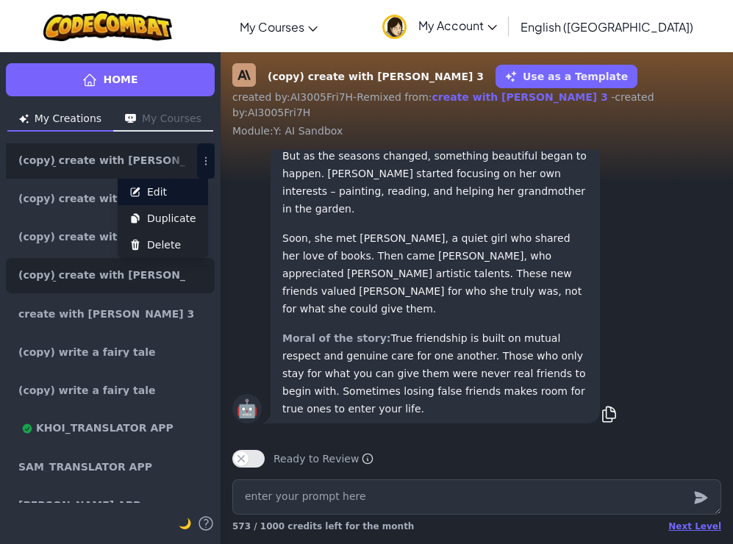
click at [179, 191] on button "Edit" at bounding box center [163, 192] width 90 height 26
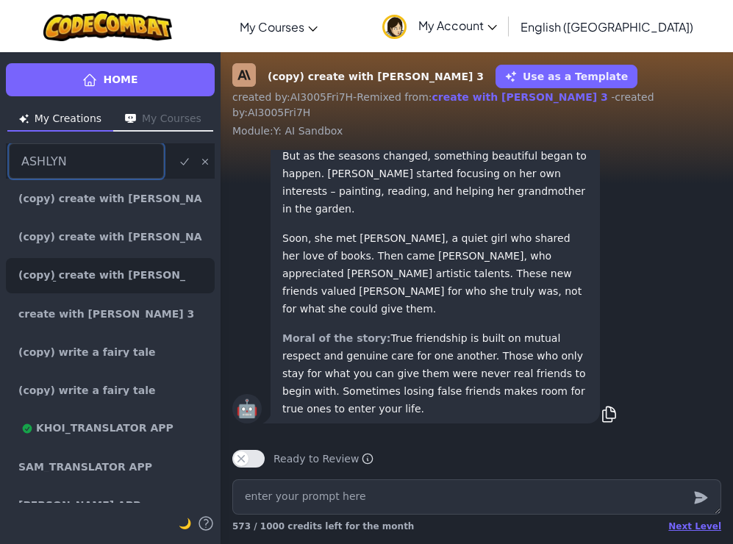
click at [89, 165] on input "ASHLYN" at bounding box center [86, 160] width 155 height 35
click button "submit" at bounding box center [184, 161] width 19 height 18
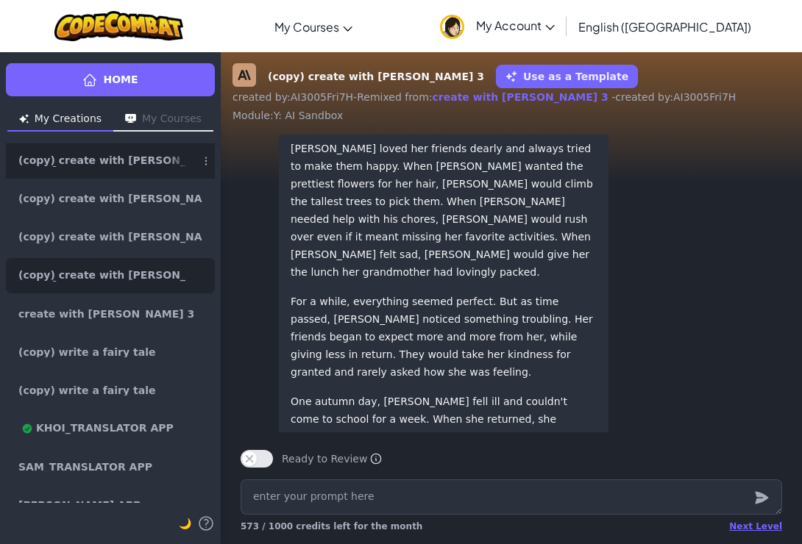
scroll to position [-510, 0]
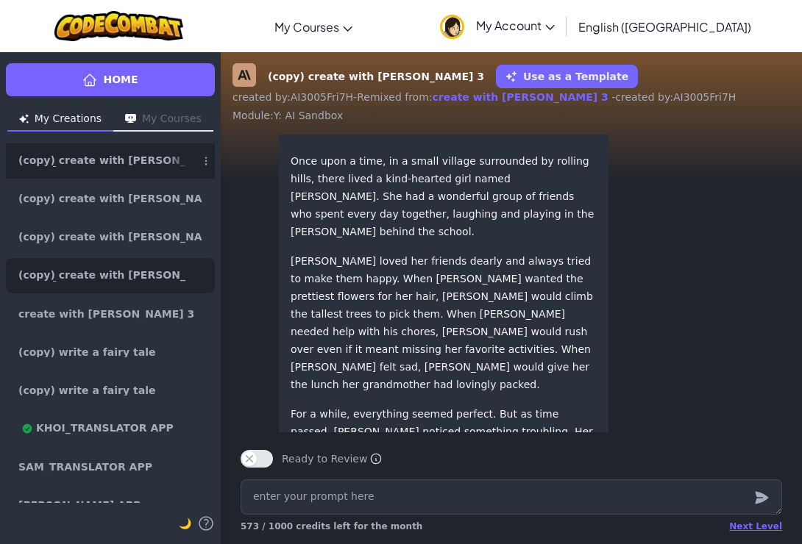
drag, startPoint x: 420, startPoint y: 157, endPoint x: 728, endPoint y: 176, distance: 308.8
click at [728, 58] on div "please create a short fairy tale story about a girl with bunch of friends but t…" at bounding box center [578, 25] width 329 height 65
click at [713, 216] on div "🤖 The Garden of Friendship Once upon a time, in a small village surrounded by r…" at bounding box center [510, 505] width 541 height 865
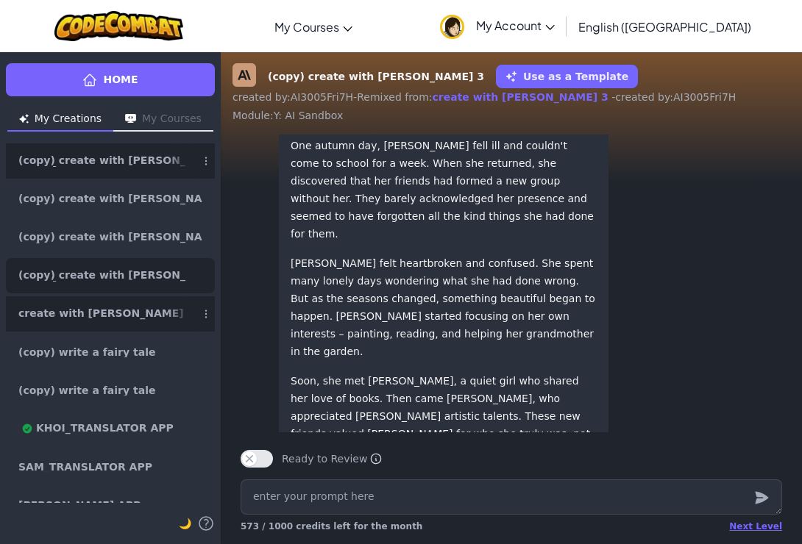
scroll to position [-49, 0]
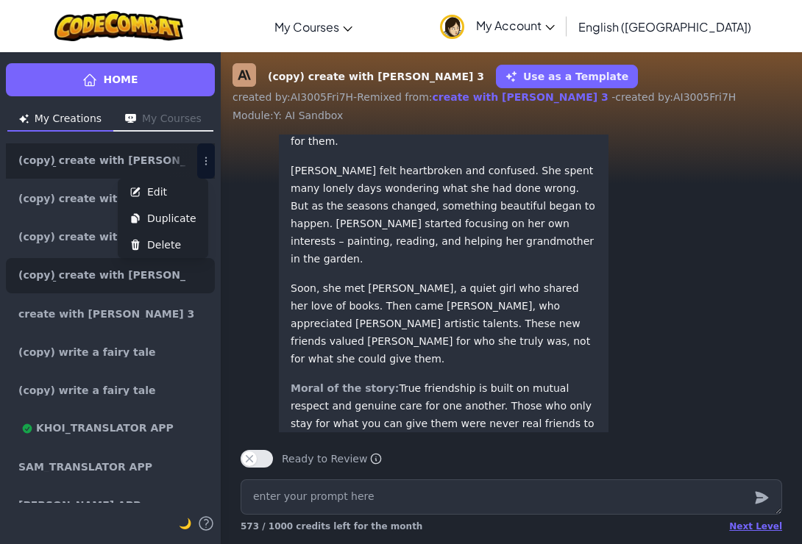
click at [197, 152] on button "Edit Duplicate Delete" at bounding box center [206, 160] width 18 height 35
click at [197, 154] on button "Edit Duplicate Delete" at bounding box center [206, 160] width 18 height 35
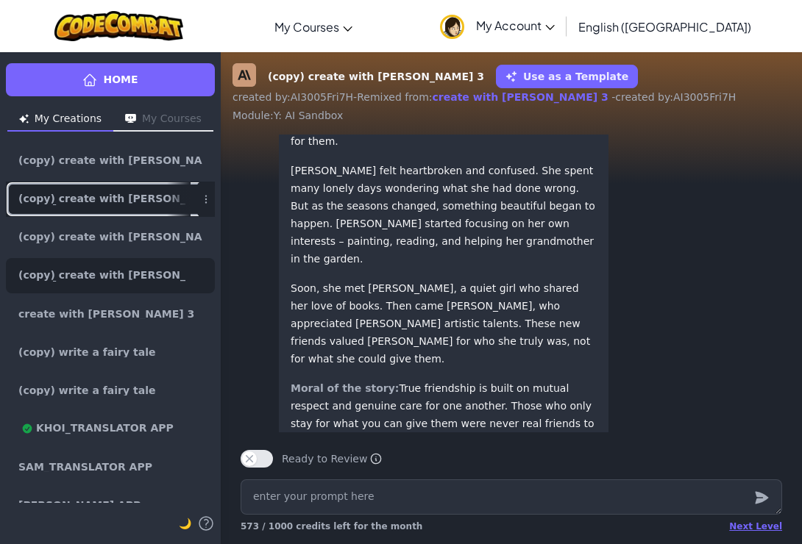
click at [117, 188] on link "(copy) create with [PERSON_NAME] 3" at bounding box center [110, 199] width 209 height 35
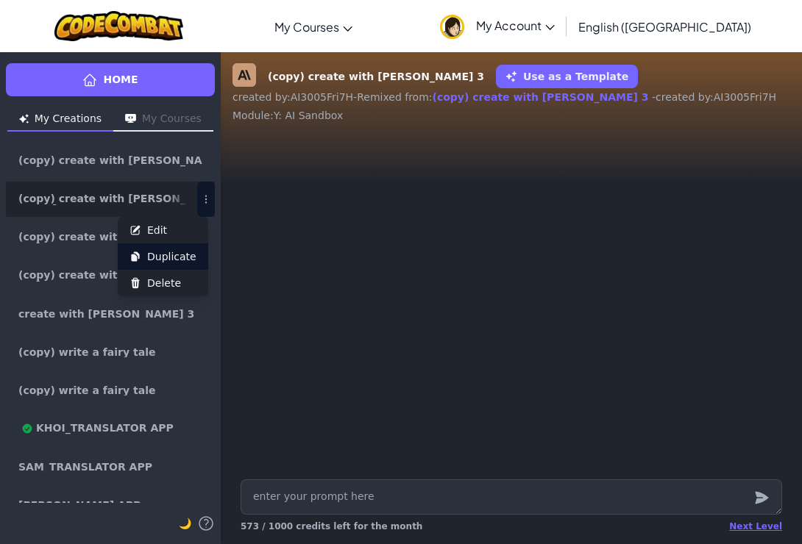
click at [180, 259] on span "Duplicate" at bounding box center [171, 256] width 49 height 15
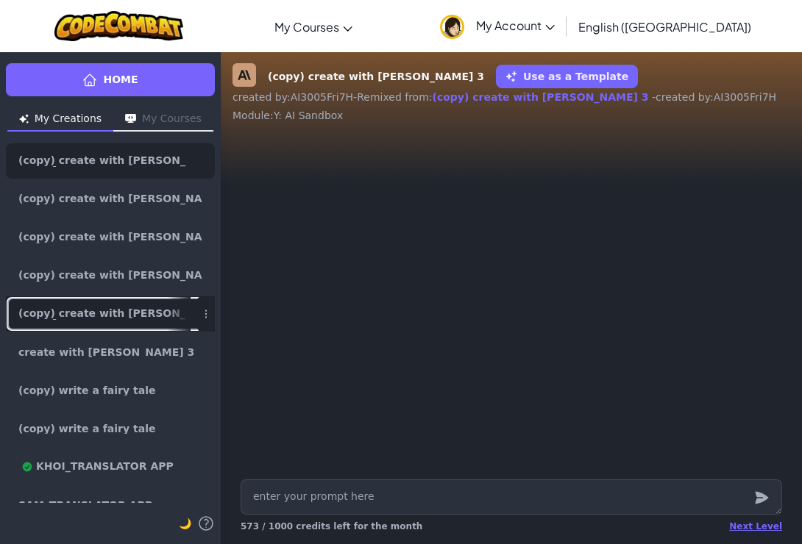
click at [104, 308] on link "(copy) create with [PERSON_NAME] 3" at bounding box center [110, 313] width 209 height 35
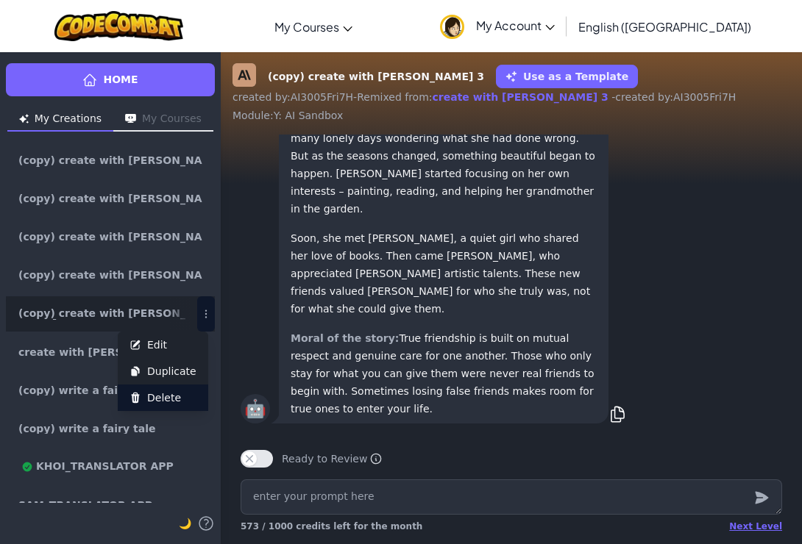
click at [177, 399] on span "Delete" at bounding box center [164, 397] width 34 height 15
